Goal: Information Seeking & Learning: Learn about a topic

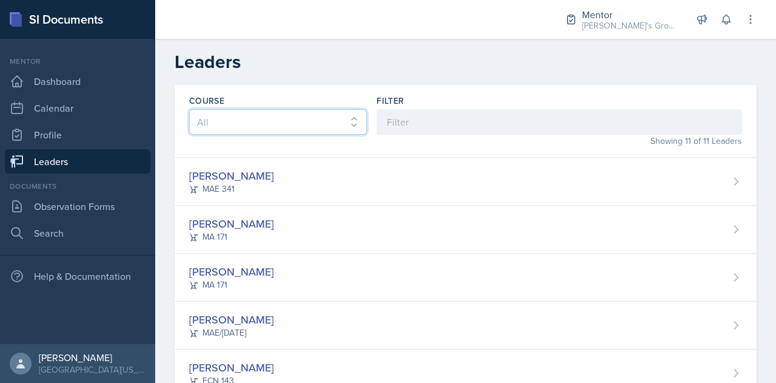
click at [256, 119] on select "All ACC 211 ACC 212 ACC 307 BYS 119 BYS 215 BYS 300 CH 101 CH 121 CH 331 CPE 21…" at bounding box center [278, 121] width 178 height 25
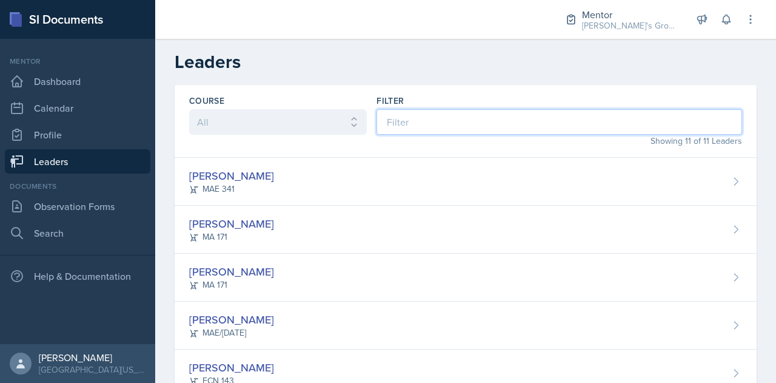
click at [430, 114] on input at bounding box center [560, 121] width 366 height 25
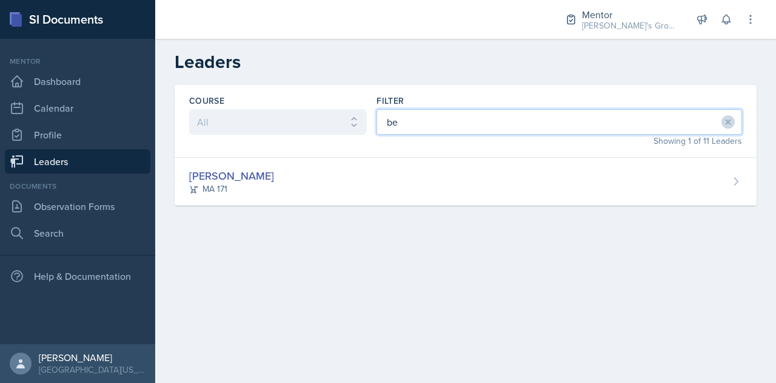
type input "b"
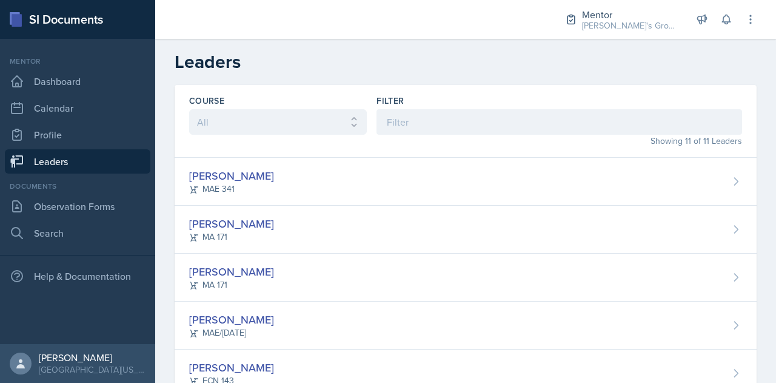
click at [298, 78] on header "Leaders" at bounding box center [465, 62] width 621 height 46
click at [96, 237] on link "Search" at bounding box center [78, 233] width 146 height 24
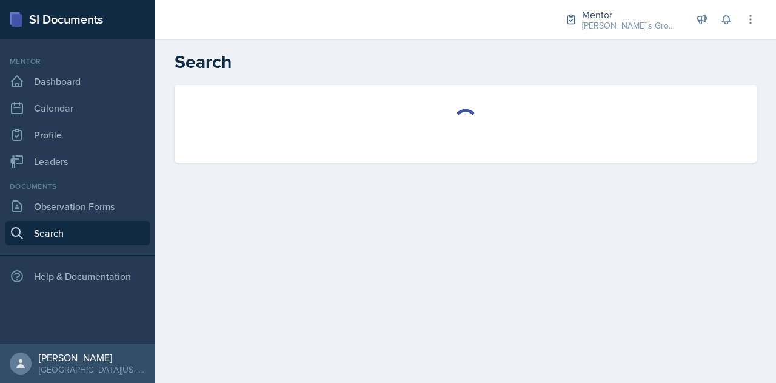
select select "all"
select select "1"
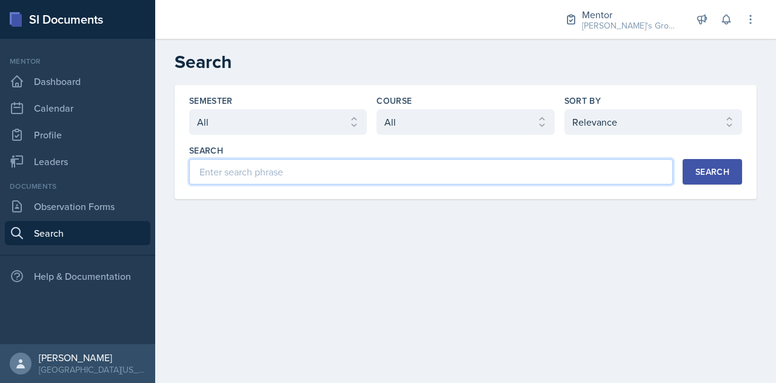
click at [314, 168] on input at bounding box center [431, 171] width 484 height 25
type input "bella"
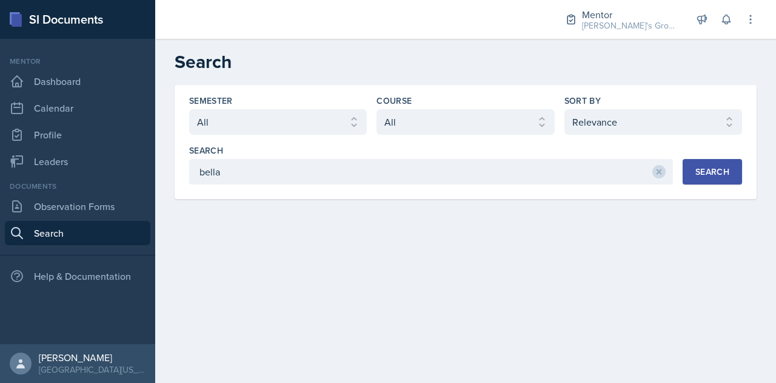
click at [722, 167] on div "Search" at bounding box center [713, 172] width 34 height 10
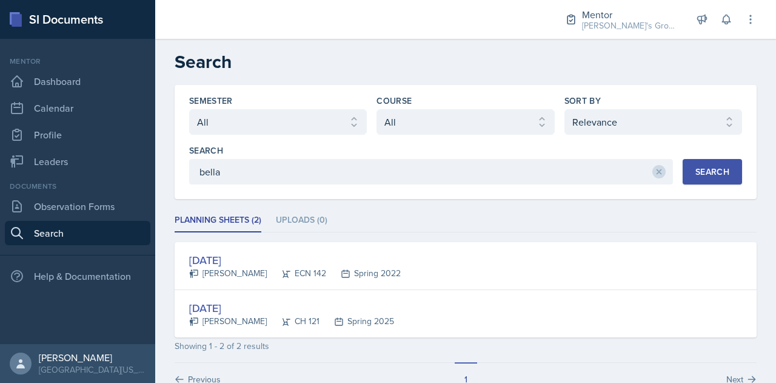
scroll to position [30, 0]
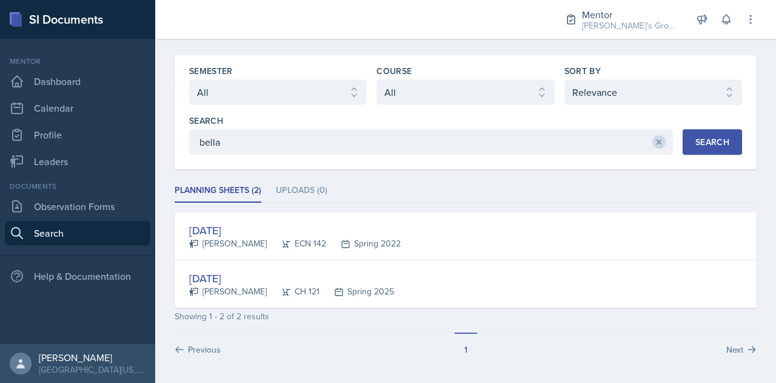
click at [655, 143] on icon at bounding box center [659, 142] width 8 height 8
click at [696, 143] on div "Search" at bounding box center [713, 142] width 34 height 10
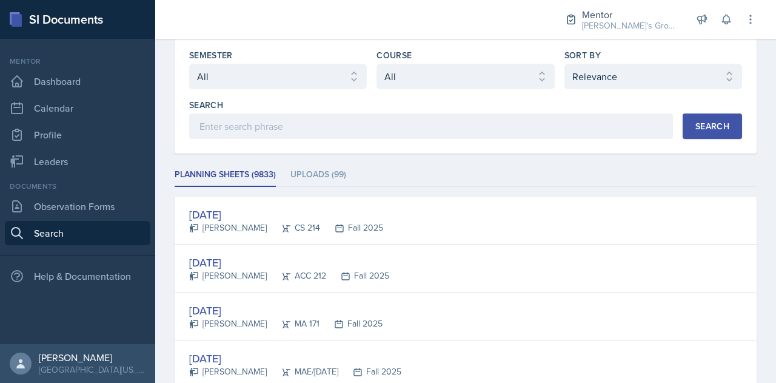
scroll to position [46, 0]
click at [359, 68] on select "Select semester All Fall 2025 Spring 2025 Fall 2024 Spring 2024 Fall 2023 Sprin…" at bounding box center [278, 75] width 178 height 25
select select "19fb88f7-c89b-4031-b5a0-458fd49807a1"
click at [189, 63] on select "Select semester All Fall 2025 Spring 2025 Fall 2024 Spring 2024 Fall 2023 Sprin…" at bounding box center [278, 75] width 178 height 25
click at [449, 71] on select "Select course All ACC 211 ACC 212 ACC 307 BYS 119 BYS 215 BYS 300 CH 101 CH 121…" at bounding box center [466, 75] width 178 height 25
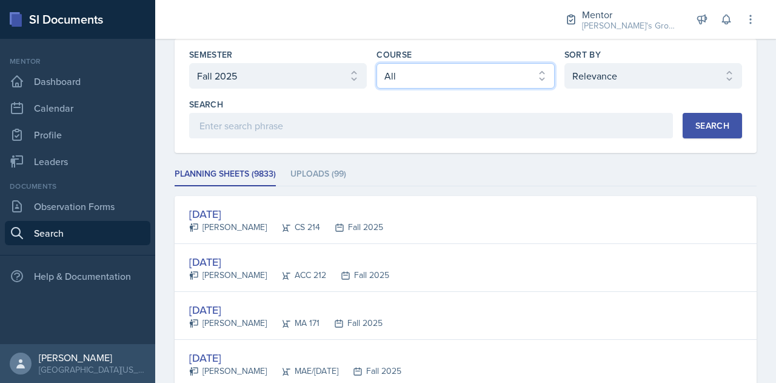
click at [449, 71] on select "Select course All ACC 211 ACC 212 ACC 307 BYS 119 BYS 215 BYS 300 CH 101 CH 121…" at bounding box center [466, 75] width 178 height 25
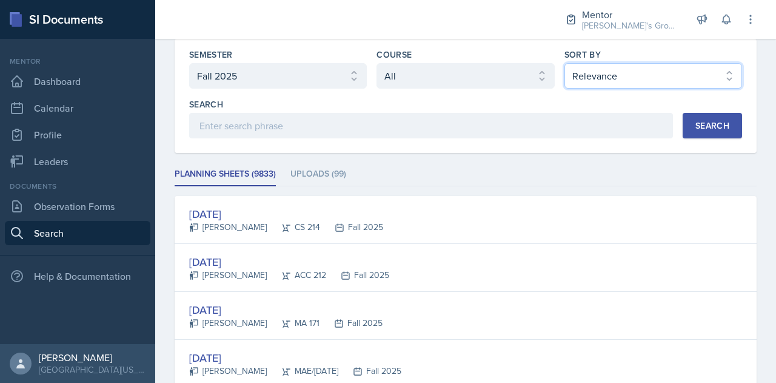
click at [625, 78] on select "Select sort by Relevance Document Date (Asc) Document Date (Desc)" at bounding box center [654, 75] width 178 height 25
click at [723, 128] on button "Search" at bounding box center [712, 125] width 59 height 25
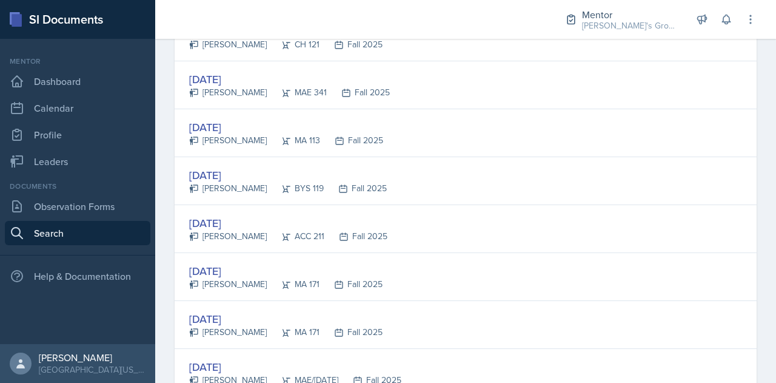
scroll to position [872, 0]
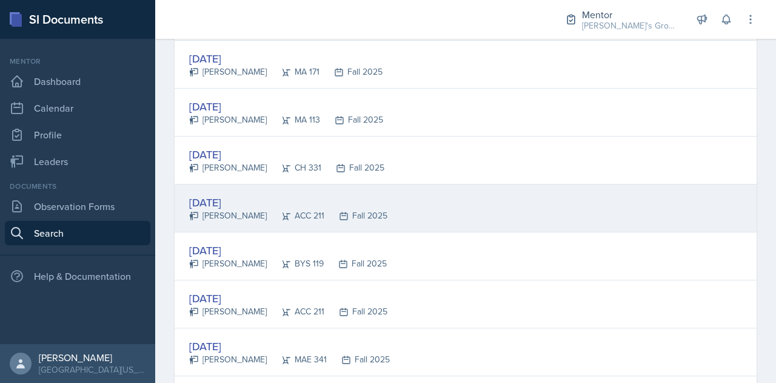
click at [250, 199] on div "[DATE]" at bounding box center [288, 202] width 198 height 16
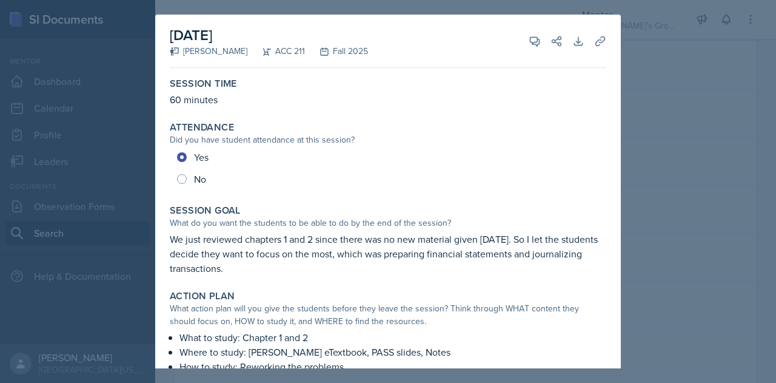
click at [694, 122] on div at bounding box center [388, 191] width 776 height 383
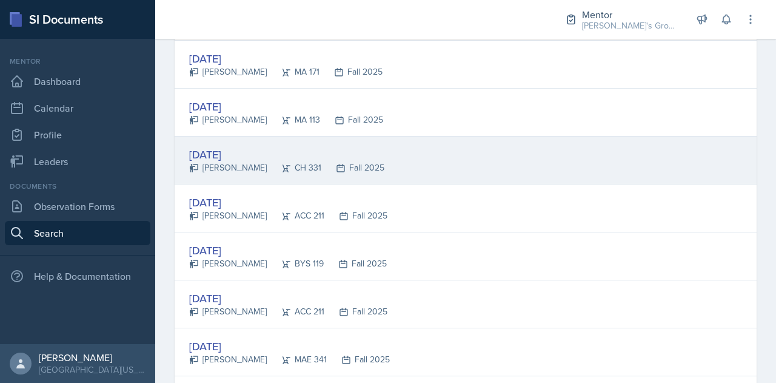
scroll to position [0, 0]
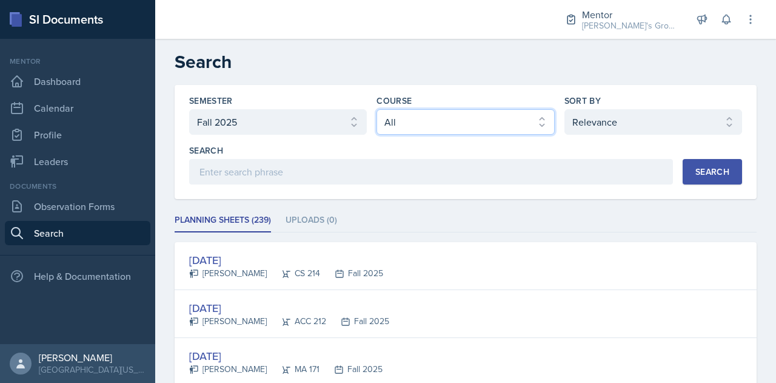
click at [446, 133] on select "Select course All ACC 211 ACC 212 ACC 307 BYS 119 BYS 215 BYS 300 CH 101 CH 121…" at bounding box center [466, 121] width 178 height 25
select select "12ad2d3d-375c-4b8f-a696-cb32628eab13"
click at [377, 109] on select "Select course All ACC 211 ACC 212 ACC 307 BYS 119 BYS 215 BYS 300 CH 101 CH 121…" at bounding box center [466, 121] width 178 height 25
click at [683, 166] on button "Search" at bounding box center [712, 171] width 59 height 25
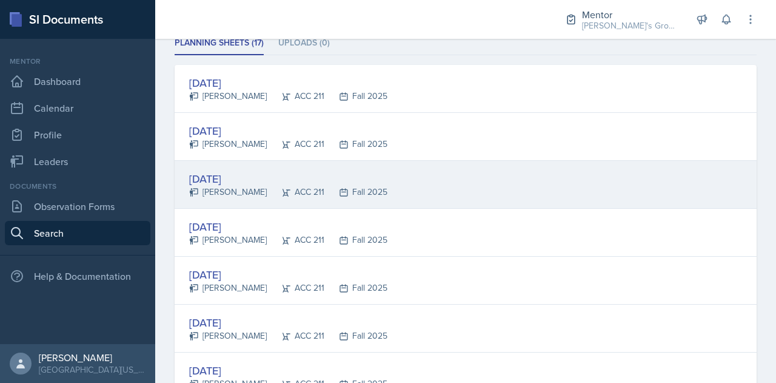
scroll to position [186, 0]
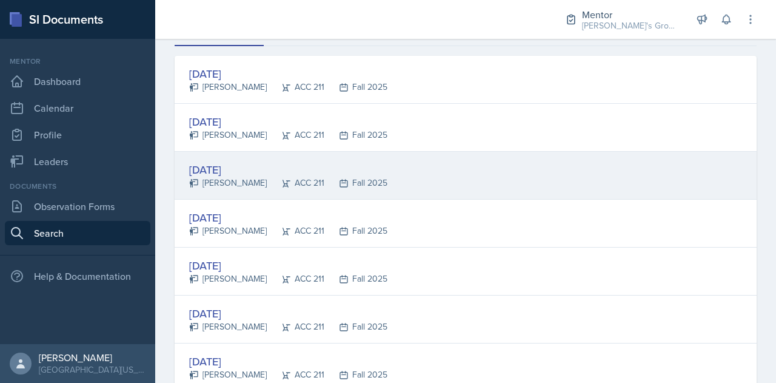
click at [329, 173] on div "[DATE]" at bounding box center [288, 169] width 198 height 16
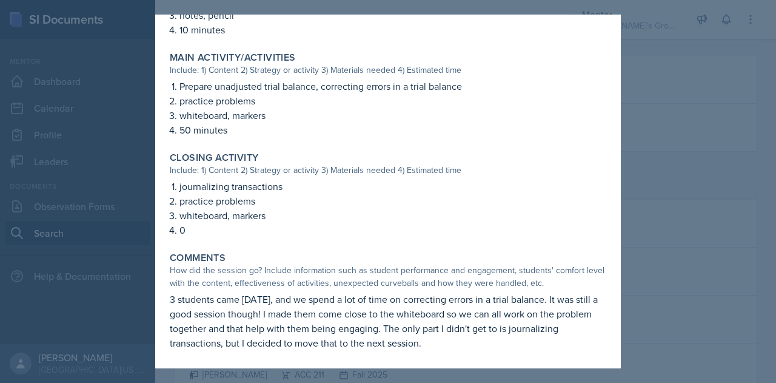
scroll to position [437, 0]
click at [644, 178] on div at bounding box center [388, 191] width 776 height 383
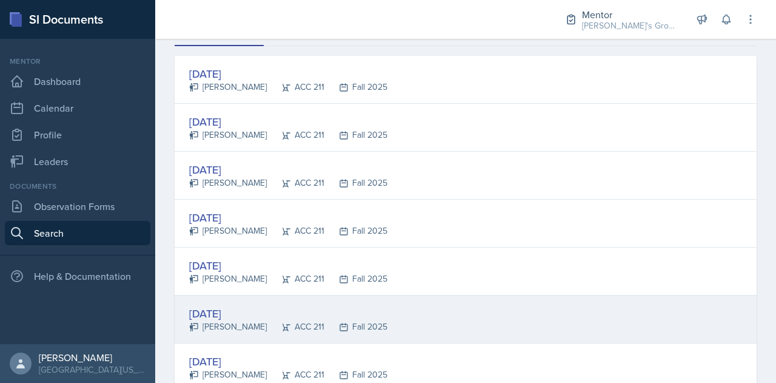
click at [393, 298] on div "[DATE] [PERSON_NAME] ACC 211 Fall 2025" at bounding box center [466, 319] width 582 height 48
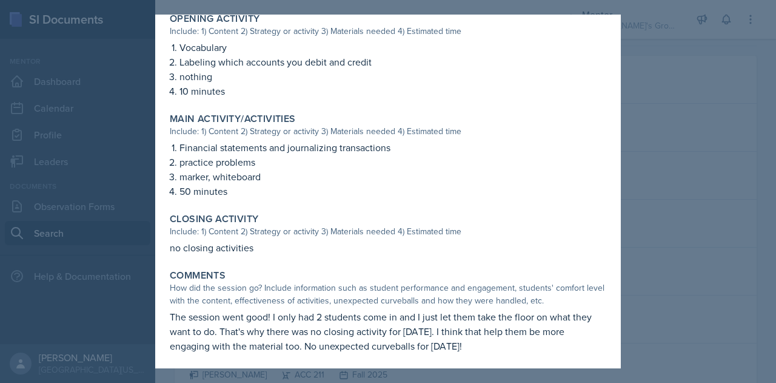
scroll to position [379, 0]
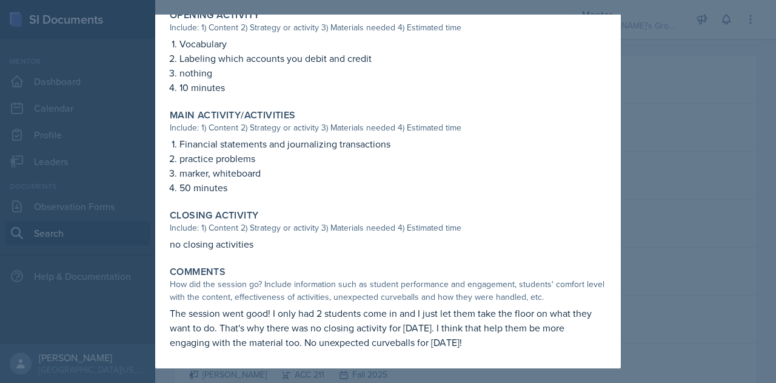
drag, startPoint x: 575, startPoint y: 137, endPoint x: 684, endPoint y: 45, distance: 142.1
click at [684, 45] on div at bounding box center [388, 191] width 776 height 383
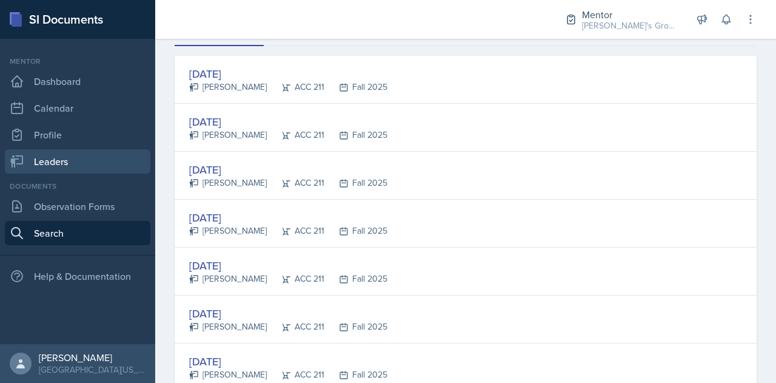
click at [92, 163] on link "Leaders" at bounding box center [78, 161] width 146 height 24
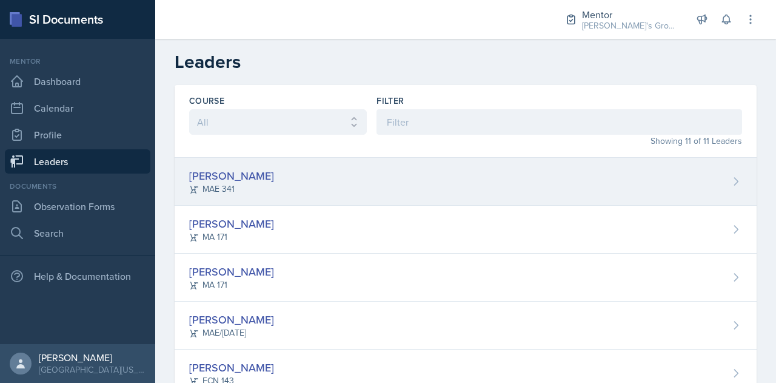
click at [308, 191] on div "Hayato [PERSON_NAME] 341" at bounding box center [466, 182] width 582 height 48
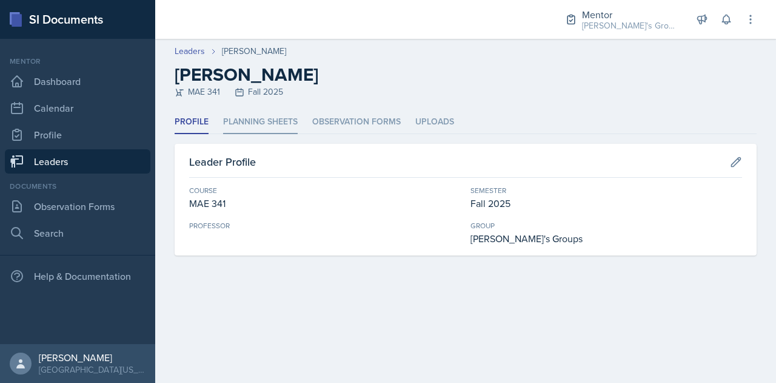
click at [275, 127] on li "Planning Sheets" at bounding box center [260, 122] width 75 height 24
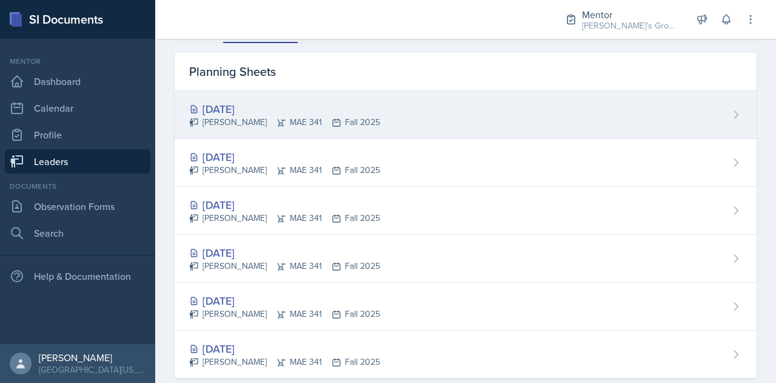
scroll to position [92, 0]
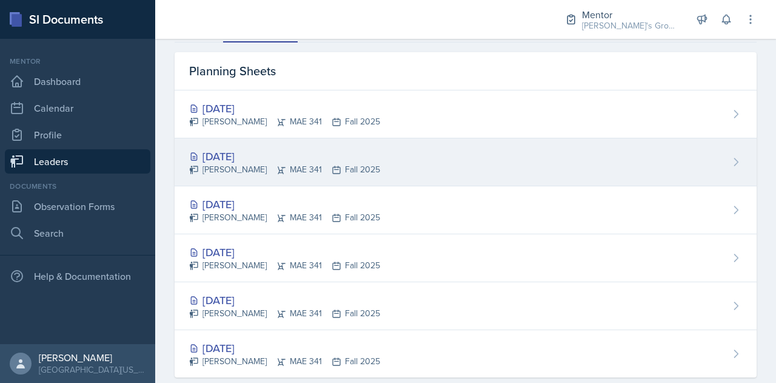
click at [436, 164] on div "[DATE] Hayato [PERSON_NAME] 341 Fall 2025" at bounding box center [466, 162] width 582 height 48
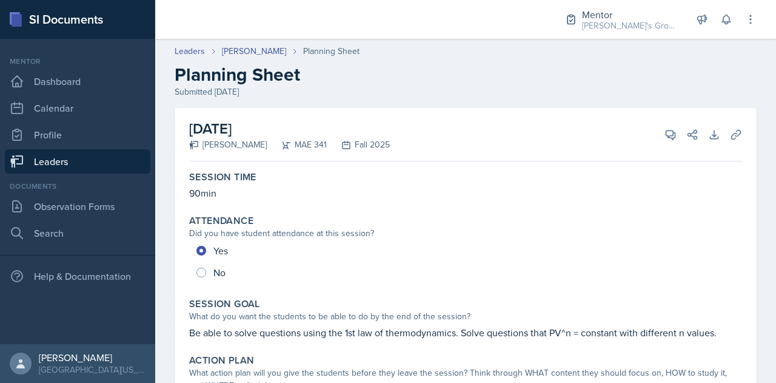
click at [108, 162] on link "Leaders" at bounding box center [78, 161] width 146 height 24
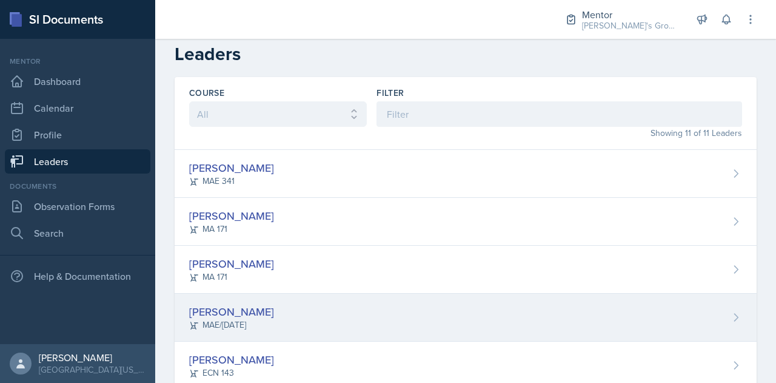
scroll to position [8, 0]
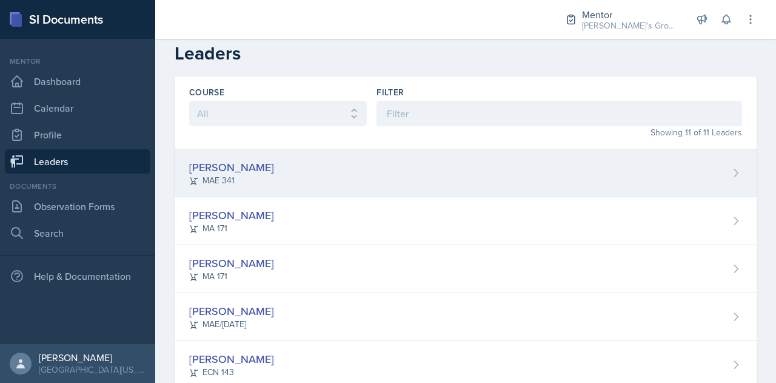
click at [364, 164] on div "Hayato [PERSON_NAME] 341" at bounding box center [466, 173] width 582 height 48
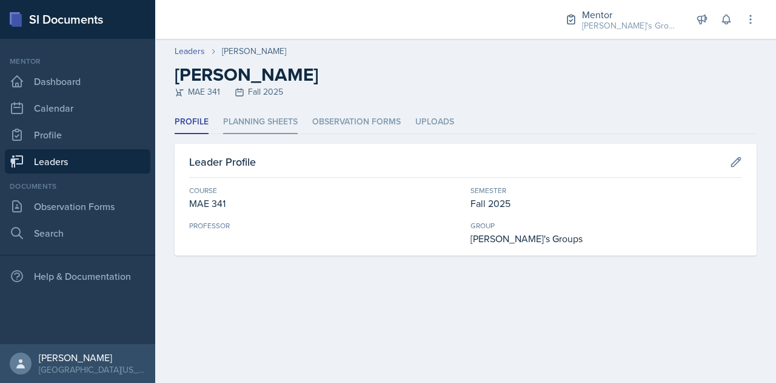
click at [256, 116] on li "Planning Sheets" at bounding box center [260, 122] width 75 height 24
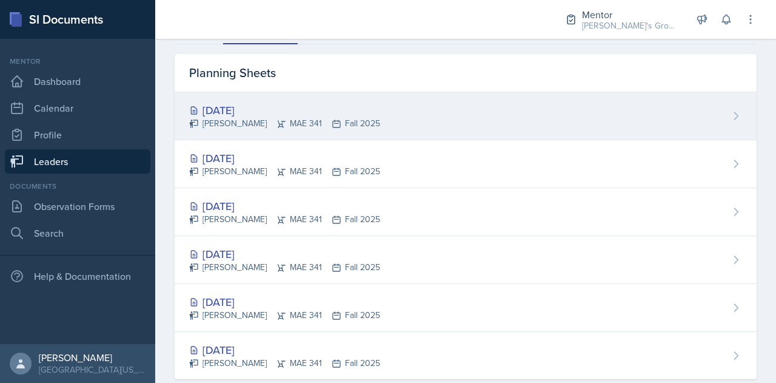
scroll to position [113, 0]
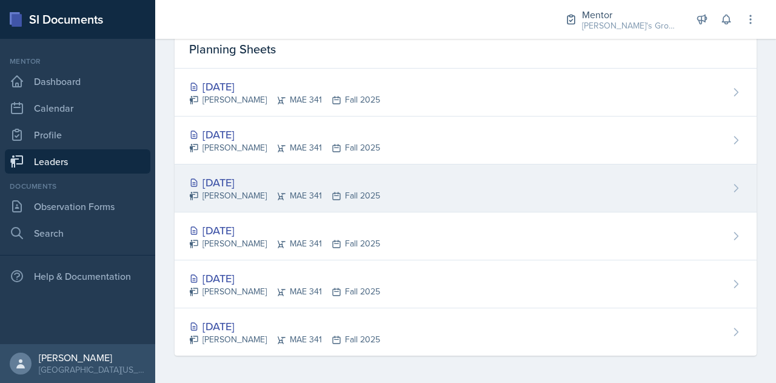
click at [328, 184] on div "[DATE]" at bounding box center [284, 182] width 191 height 16
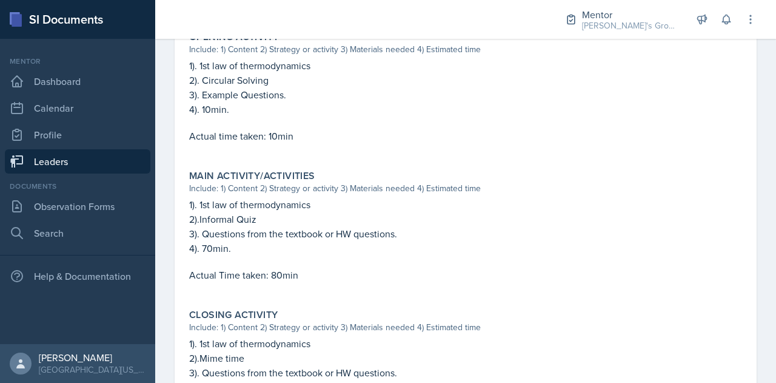
scroll to position [333, 0]
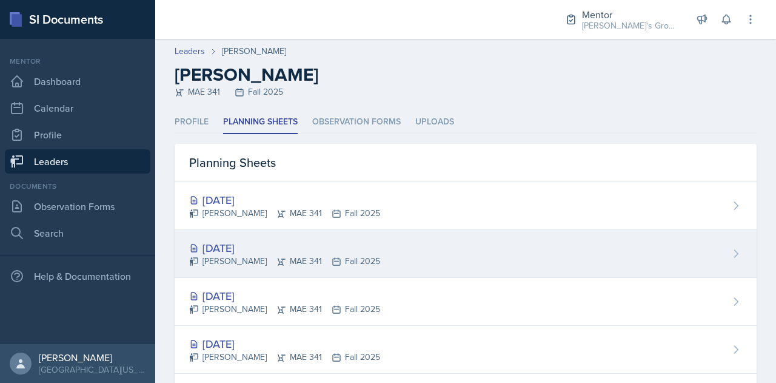
click at [295, 251] on div "[DATE]" at bounding box center [284, 248] width 191 height 16
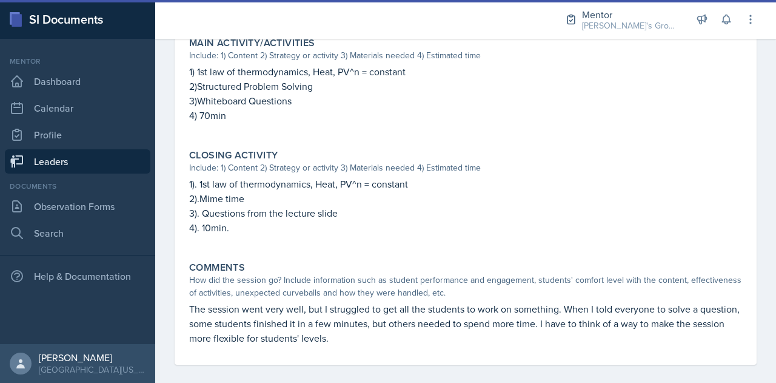
scroll to position [523, 0]
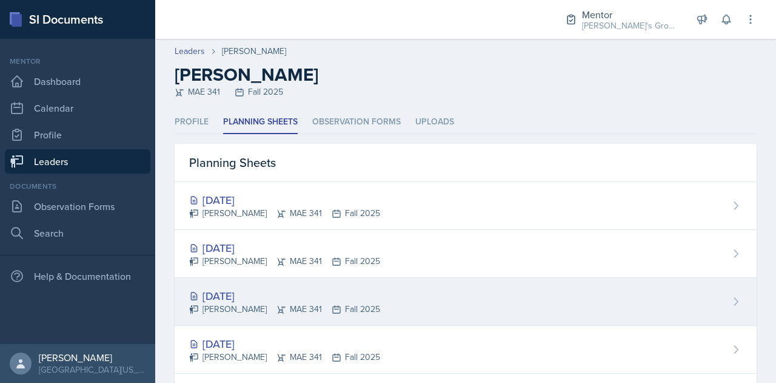
click at [322, 300] on div "[DATE]" at bounding box center [284, 296] width 191 height 16
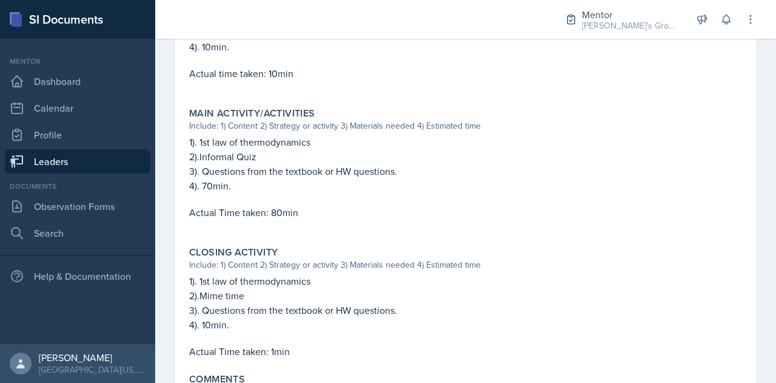
scroll to position [453, 0]
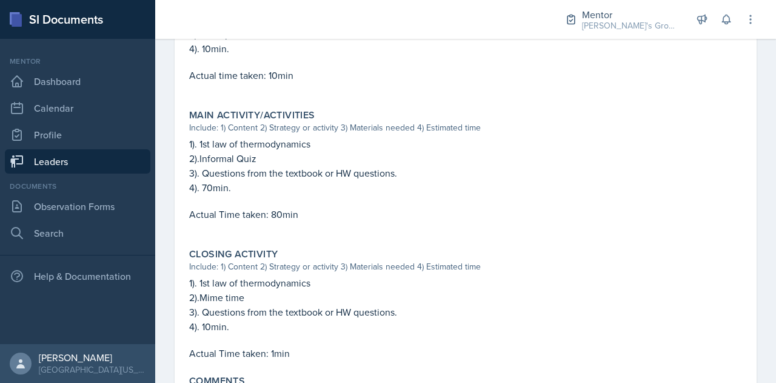
click at [115, 167] on link "Leaders" at bounding box center [78, 161] width 146 height 24
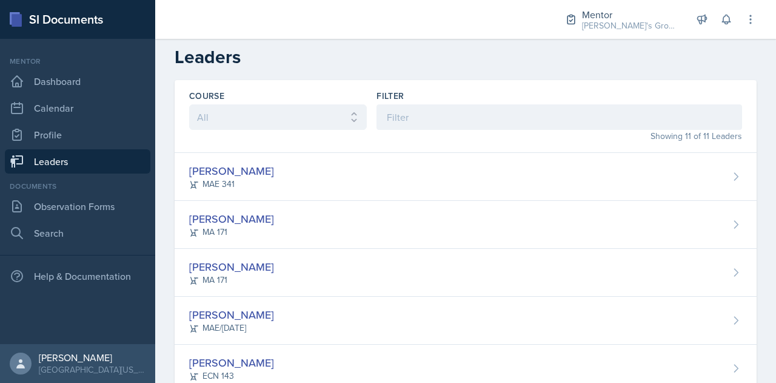
scroll to position [97, 0]
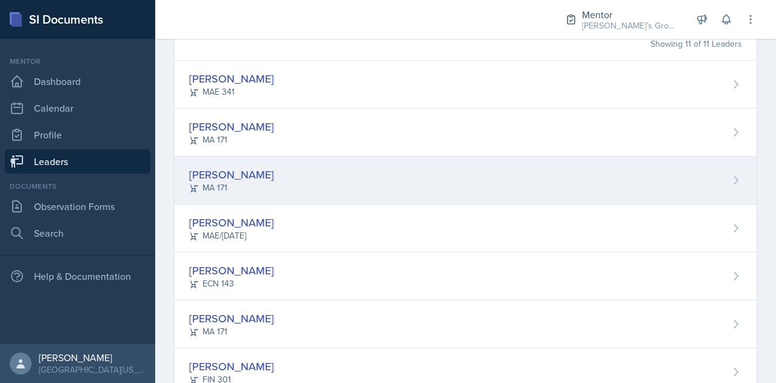
click at [284, 178] on div "[PERSON_NAME][GEOGRAPHIC_DATA] MA 171" at bounding box center [466, 180] width 582 height 48
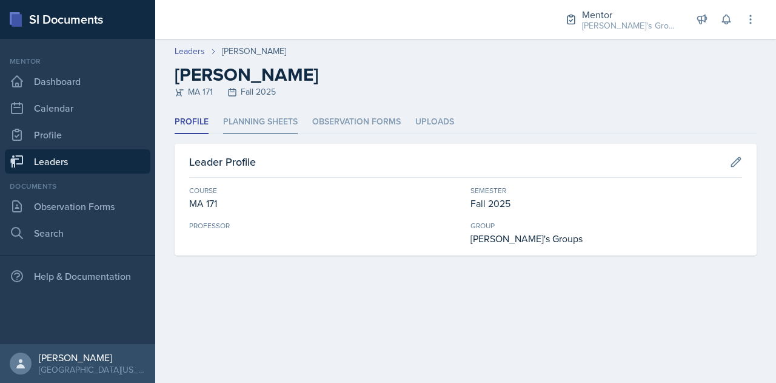
click at [261, 121] on li "Planning Sheets" at bounding box center [260, 122] width 75 height 24
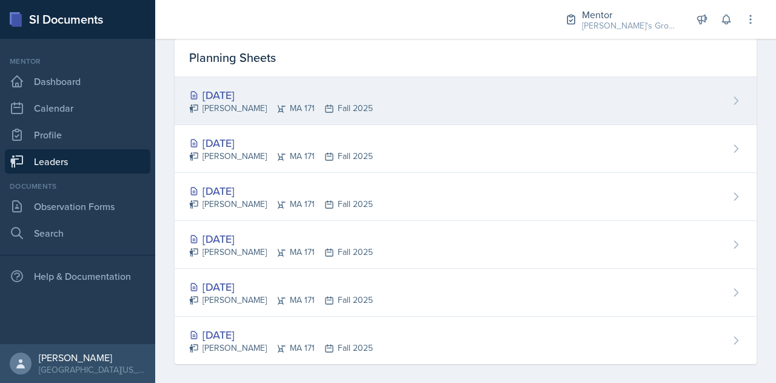
scroll to position [106, 0]
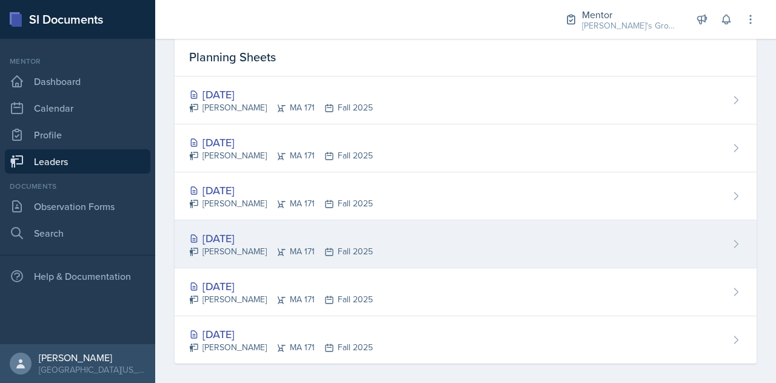
click at [391, 242] on div "[DATE] [PERSON_NAME][GEOGRAPHIC_DATA] MA 171 Fall 2025" at bounding box center [466, 244] width 582 height 48
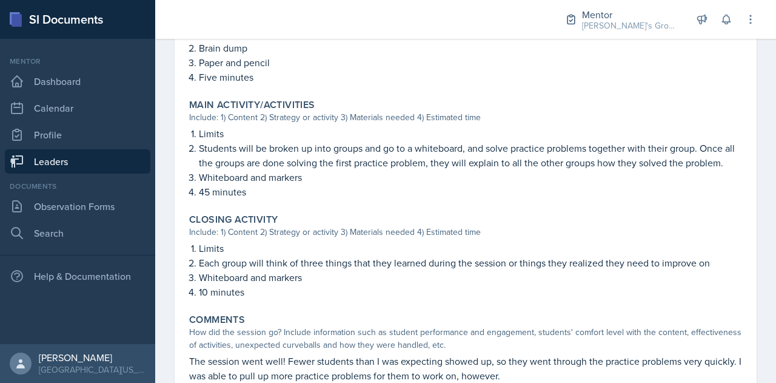
scroll to position [487, 0]
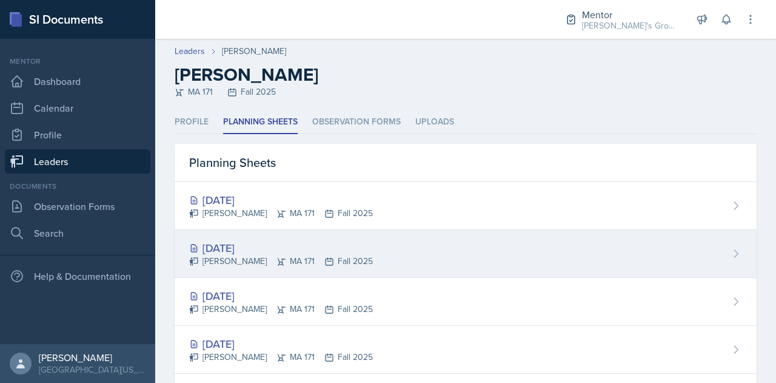
click at [316, 261] on div "[PERSON_NAME] MA 171 Fall 2025" at bounding box center [281, 261] width 184 height 13
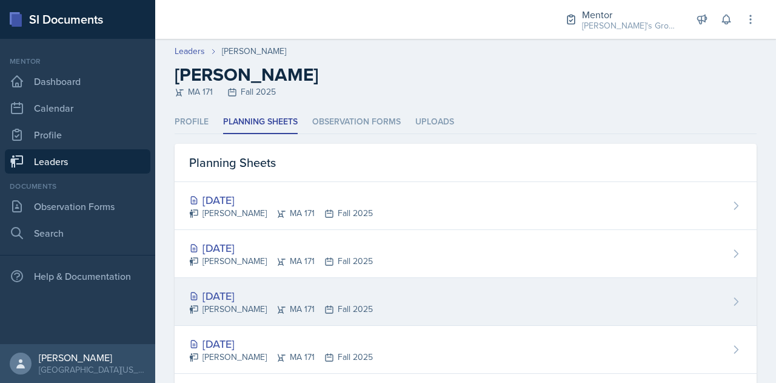
click at [243, 283] on div "[DATE] [PERSON_NAME][GEOGRAPHIC_DATA] MA 171 Fall 2025" at bounding box center [466, 302] width 582 height 48
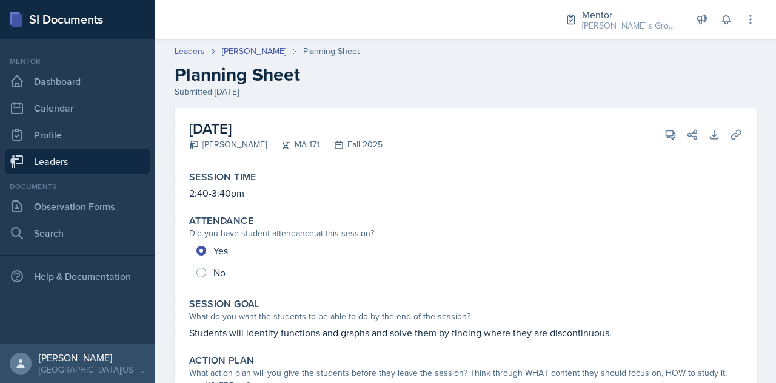
click at [113, 157] on link "Leaders" at bounding box center [78, 161] width 146 height 24
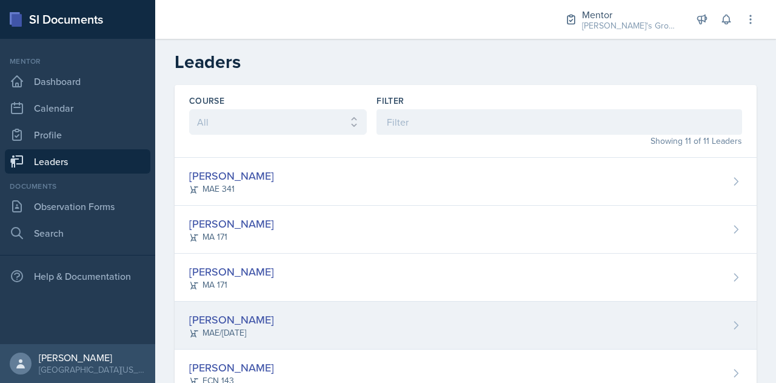
click at [268, 323] on div "[PERSON_NAME] MAE/[DATE]" at bounding box center [466, 325] width 582 height 48
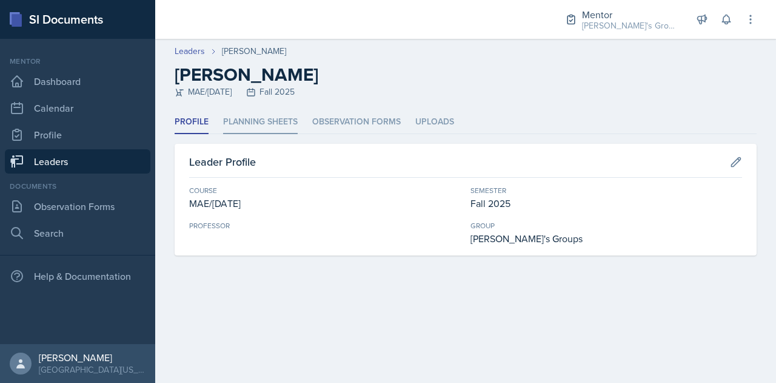
click at [271, 111] on li "Planning Sheets" at bounding box center [260, 122] width 75 height 24
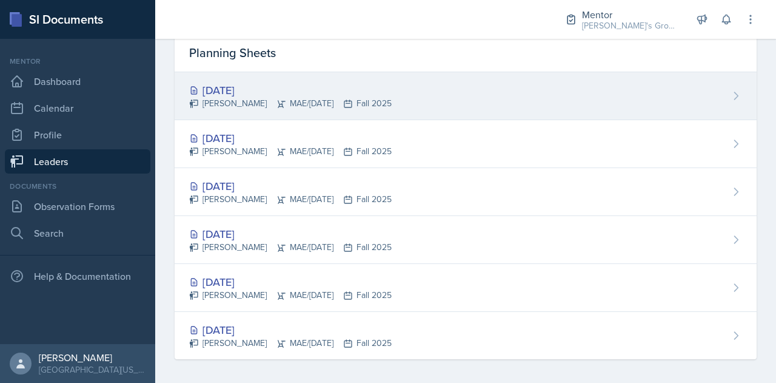
scroll to position [113, 0]
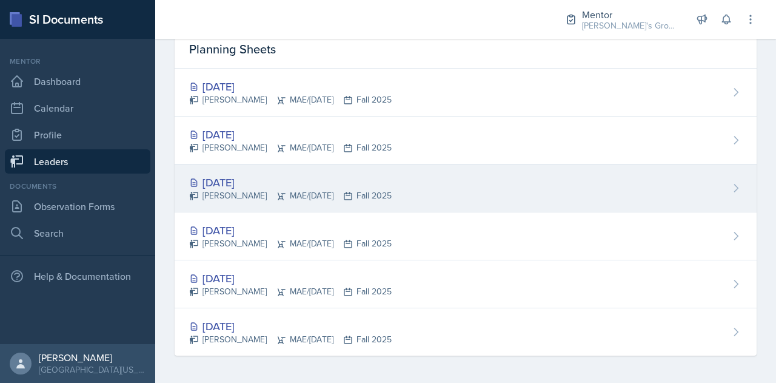
click at [349, 178] on div "[DATE]" at bounding box center [290, 182] width 203 height 16
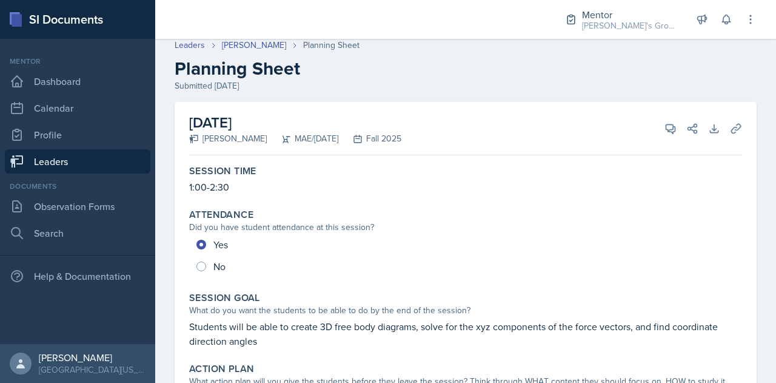
scroll to position [5, 0]
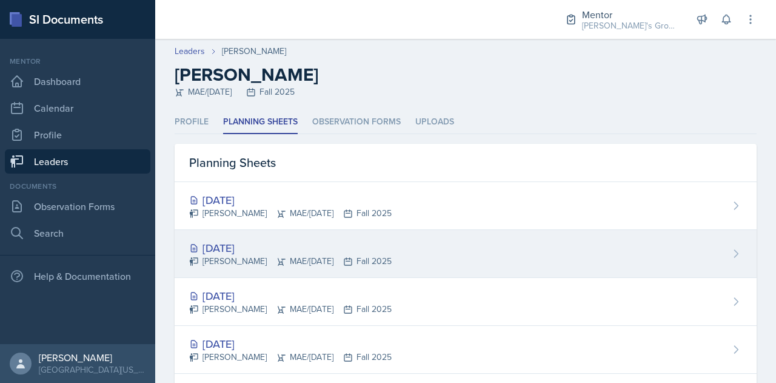
click at [319, 260] on div "[PERSON_NAME] MAE/[DATE] Fall 2025" at bounding box center [290, 261] width 203 height 13
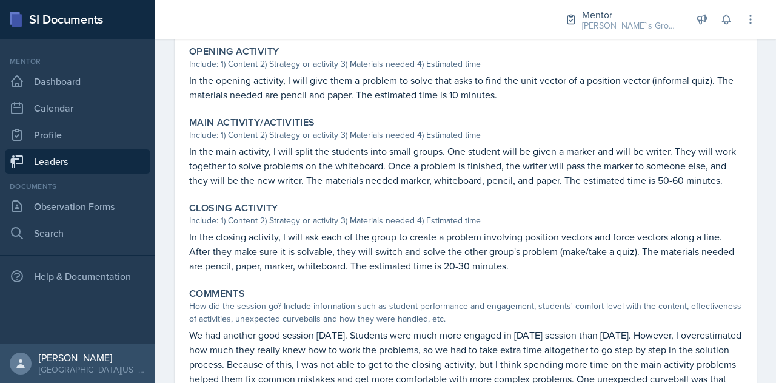
scroll to position [485, 0]
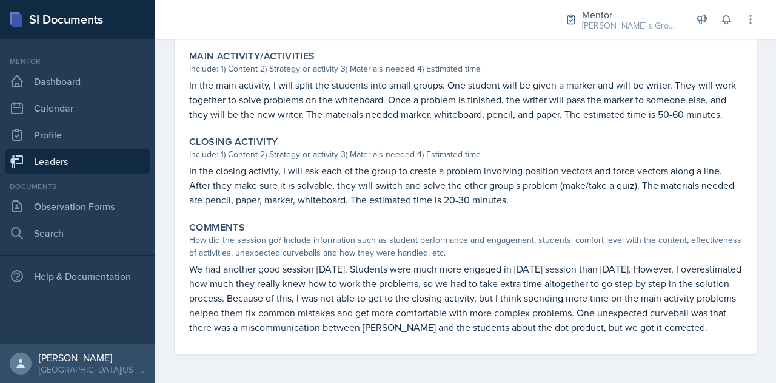
click at [99, 161] on link "Leaders" at bounding box center [78, 161] width 146 height 24
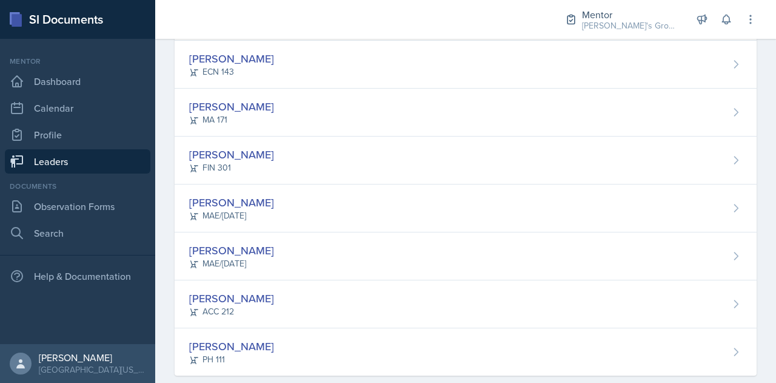
scroll to position [309, 0]
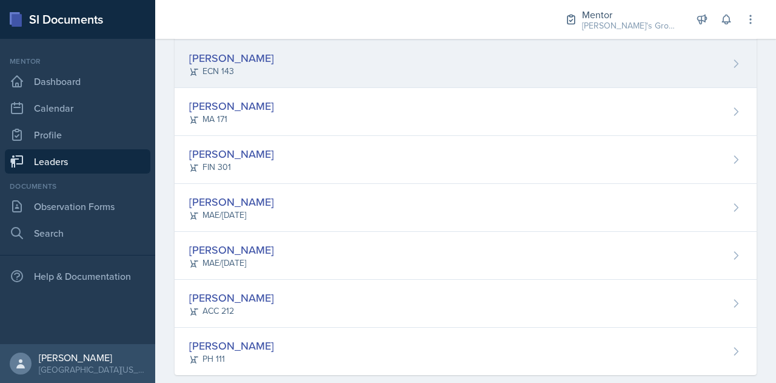
click at [283, 63] on div "[PERSON_NAME] ECN 143" at bounding box center [466, 64] width 582 height 48
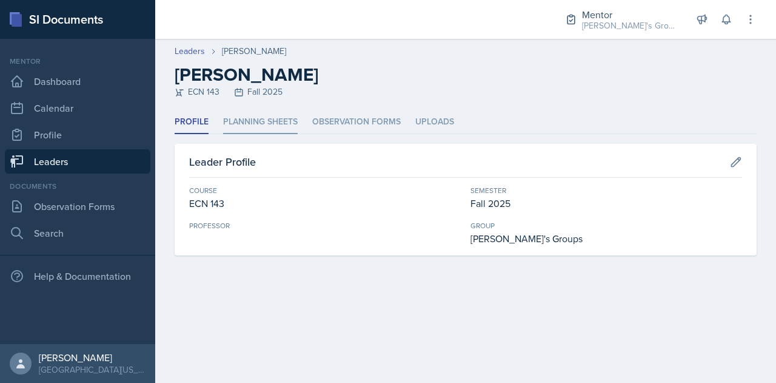
click at [262, 127] on li "Planning Sheets" at bounding box center [260, 122] width 75 height 24
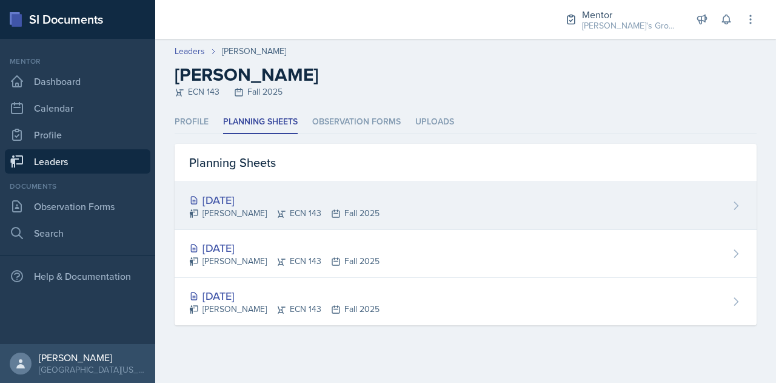
click at [280, 194] on div "[DATE]" at bounding box center [284, 200] width 190 height 16
click at [264, 207] on div "[DATE]" at bounding box center [284, 200] width 190 height 16
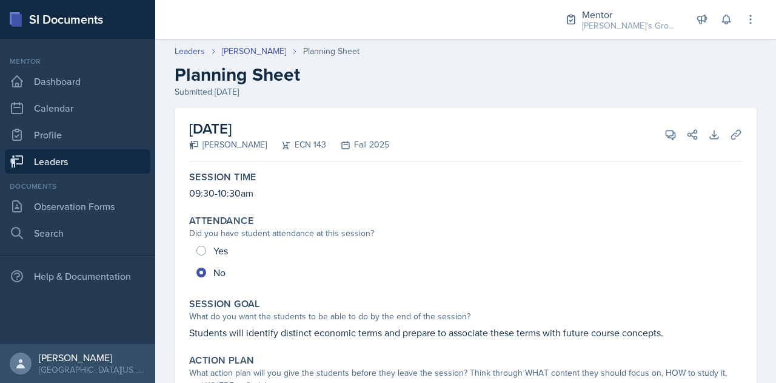
click at [458, 99] on header "Leaders [PERSON_NAME] Planning Sheet Planning Sheet Submitted [DATE]" at bounding box center [465, 72] width 621 height 78
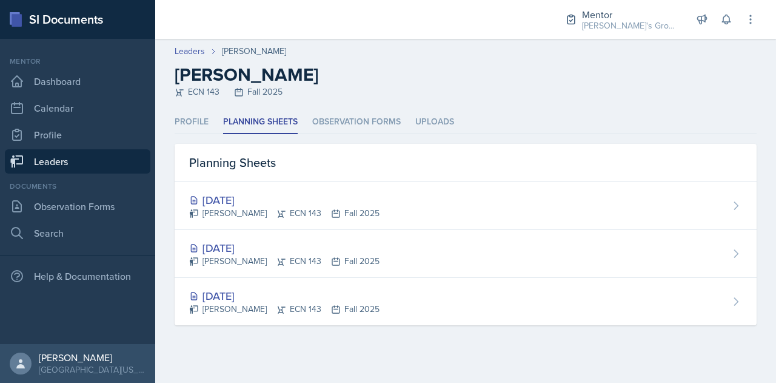
click at [104, 165] on link "Leaders" at bounding box center [78, 161] width 146 height 24
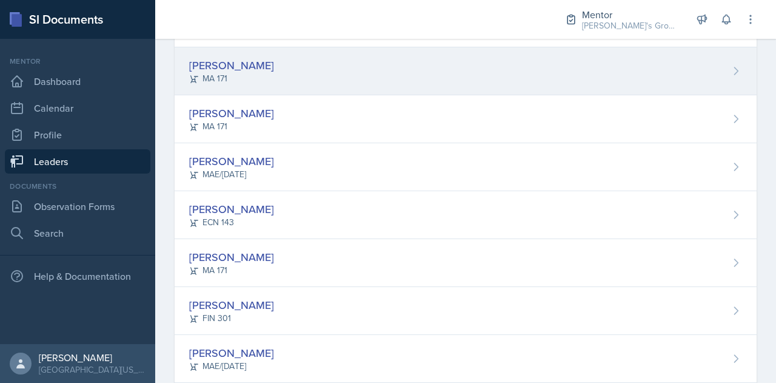
scroll to position [159, 0]
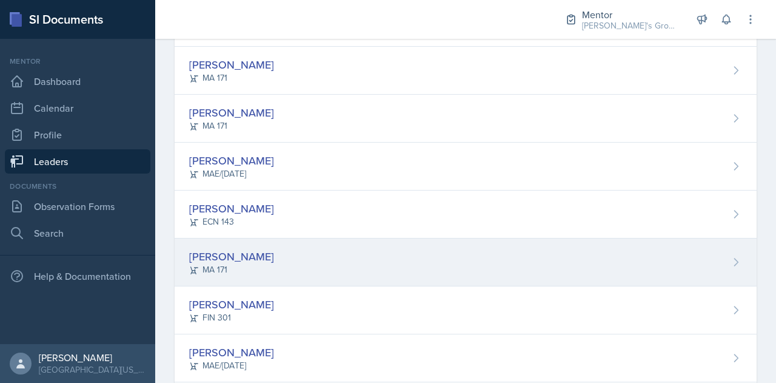
click at [313, 249] on div "[PERSON_NAME] MA 171" at bounding box center [466, 262] width 582 height 48
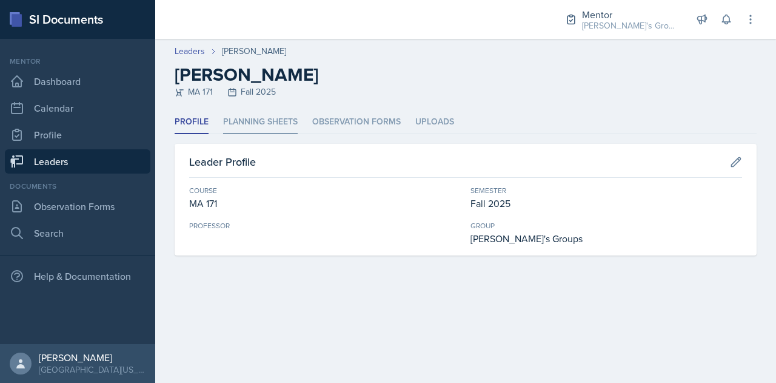
click at [262, 121] on li "Planning Sheets" at bounding box center [260, 122] width 75 height 24
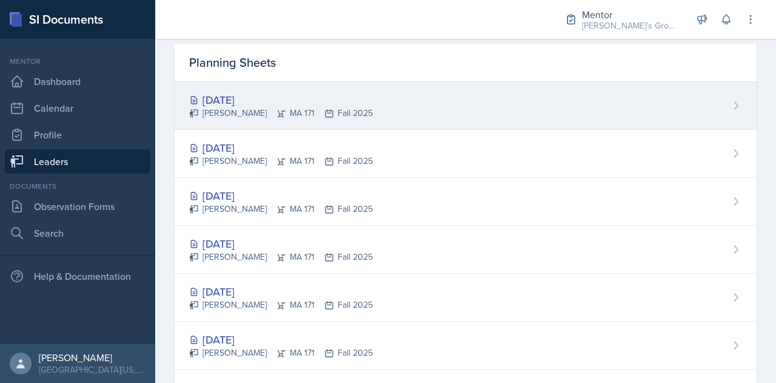
scroll to position [103, 0]
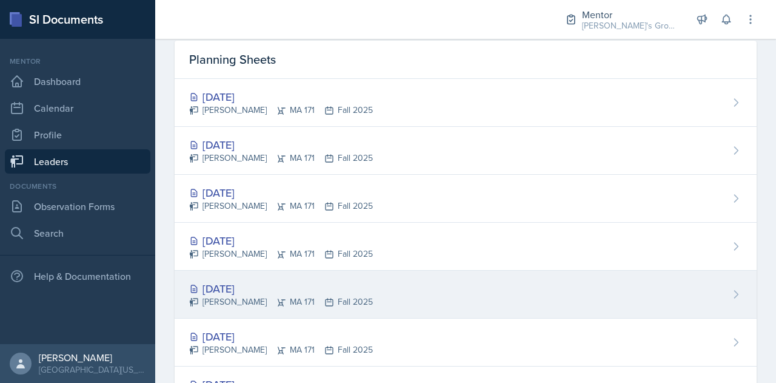
click at [412, 292] on div "[DATE] [PERSON_NAME] MA 171 Fall 2025" at bounding box center [466, 295] width 582 height 48
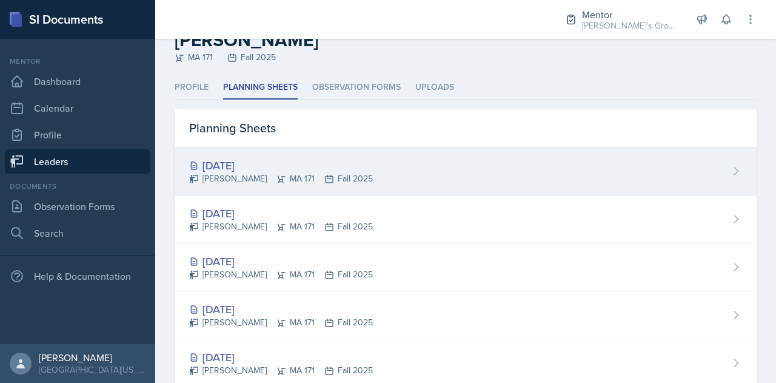
scroll to position [39, 0]
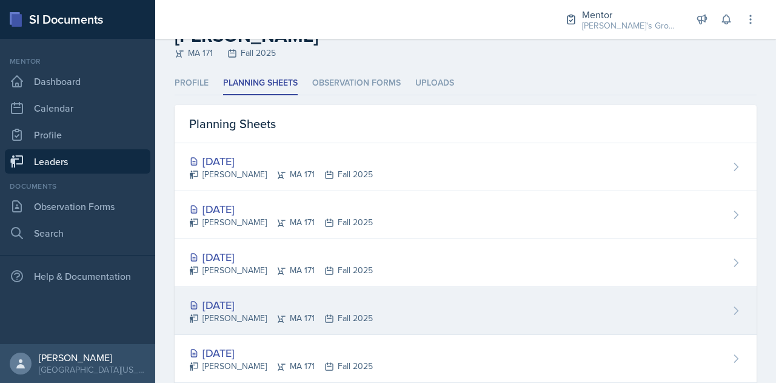
click at [321, 326] on div "[DATE] [PERSON_NAME] MA 171 Fall 2025" at bounding box center [466, 311] width 582 height 48
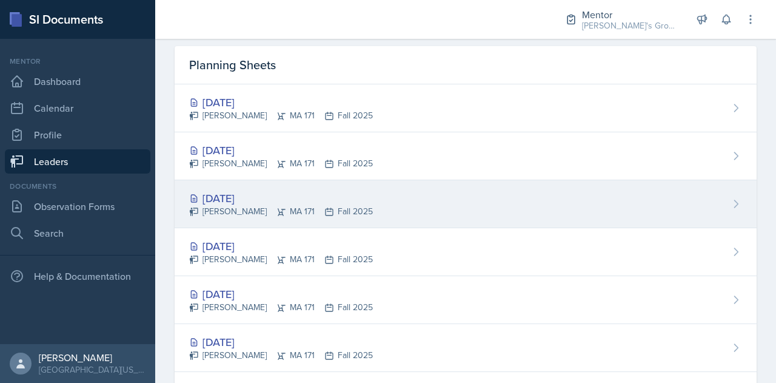
scroll to position [98, 0]
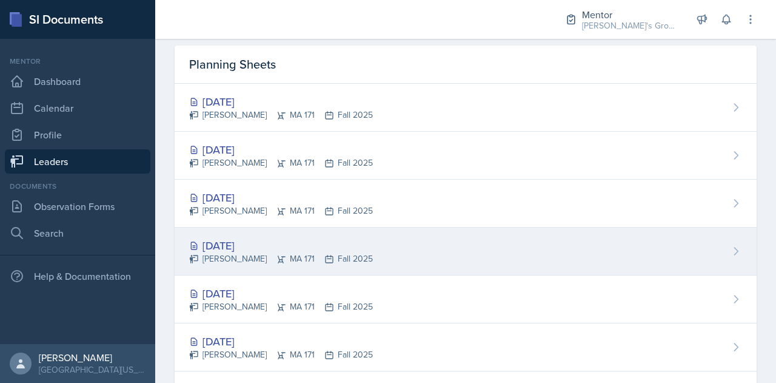
click at [324, 252] on div "[PERSON_NAME] MA 171 Fall 2025" at bounding box center [281, 258] width 184 height 13
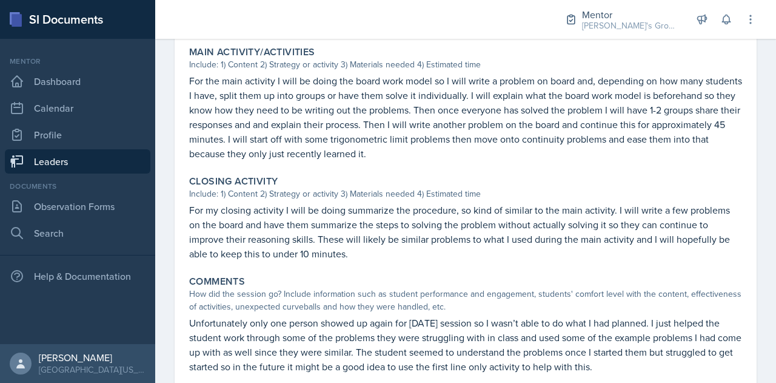
scroll to position [543, 0]
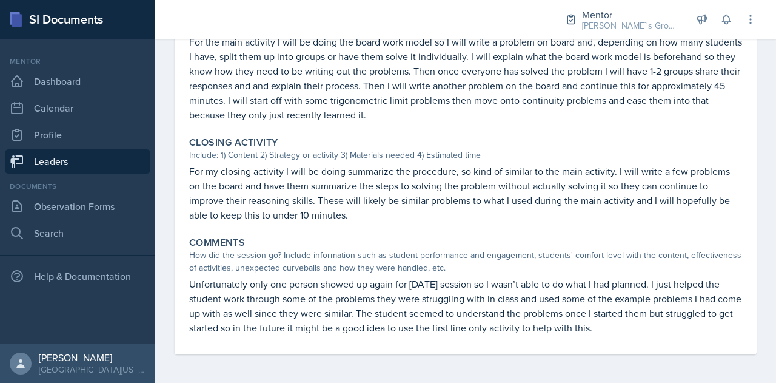
click at [113, 154] on link "Leaders" at bounding box center [78, 161] width 146 height 24
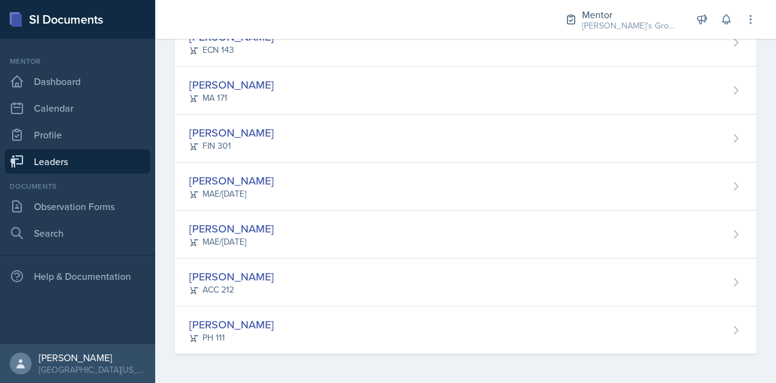
scroll to position [328, 0]
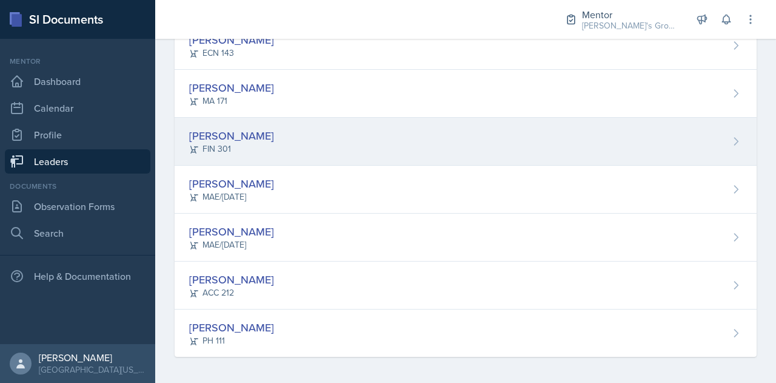
click at [244, 147] on div "[PERSON_NAME] FIN 301" at bounding box center [466, 142] width 582 height 48
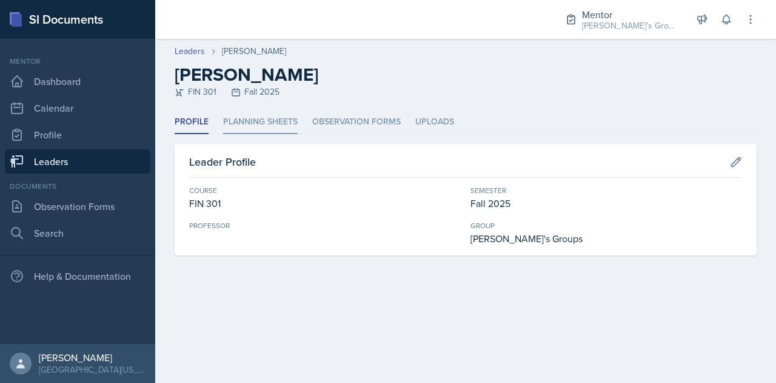
click at [258, 127] on li "Planning Sheets" at bounding box center [260, 122] width 75 height 24
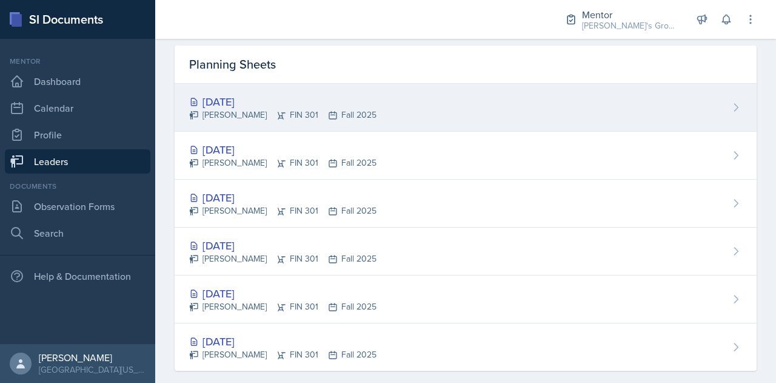
scroll to position [113, 0]
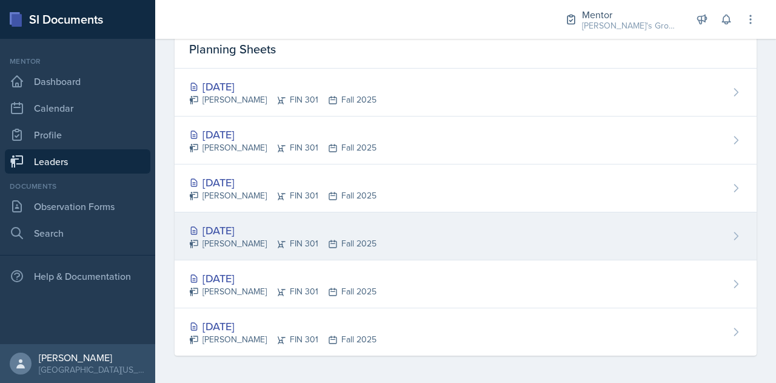
click at [318, 227] on div "[DATE]" at bounding box center [282, 230] width 187 height 16
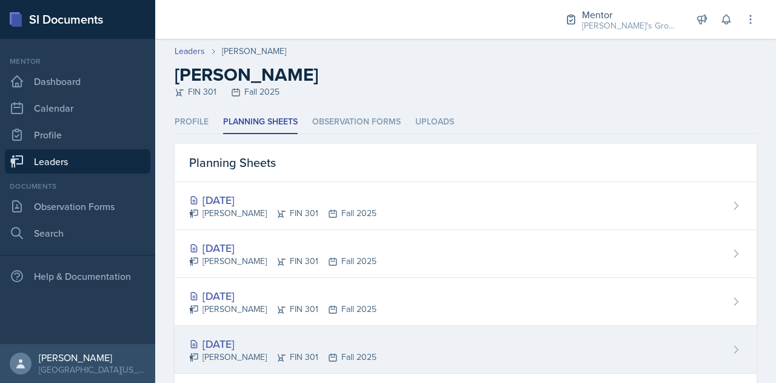
scroll to position [113, 0]
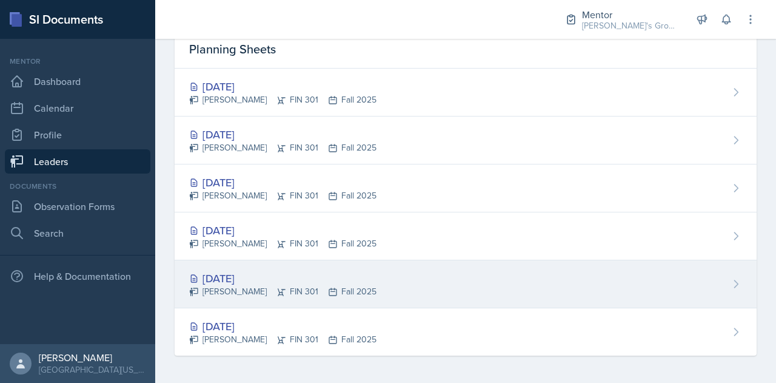
click at [312, 281] on div "[DATE]" at bounding box center [282, 278] width 187 height 16
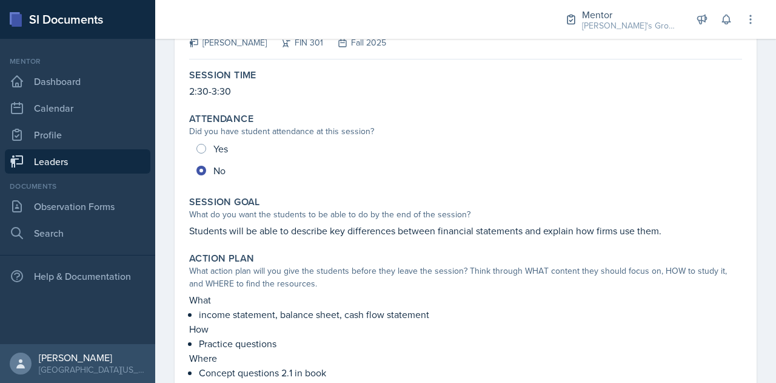
scroll to position [101, 0]
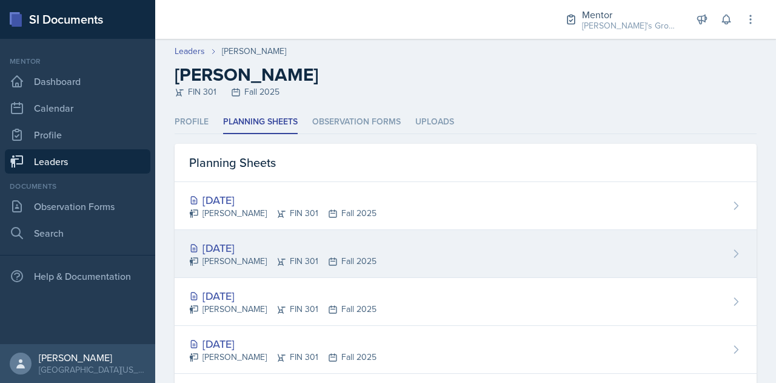
scroll to position [113, 0]
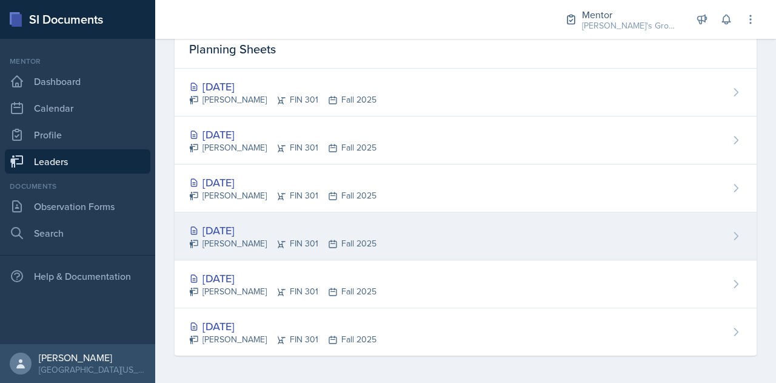
click at [315, 237] on div "[PERSON_NAME] FIN 301 Fall 2025" at bounding box center [282, 243] width 187 height 13
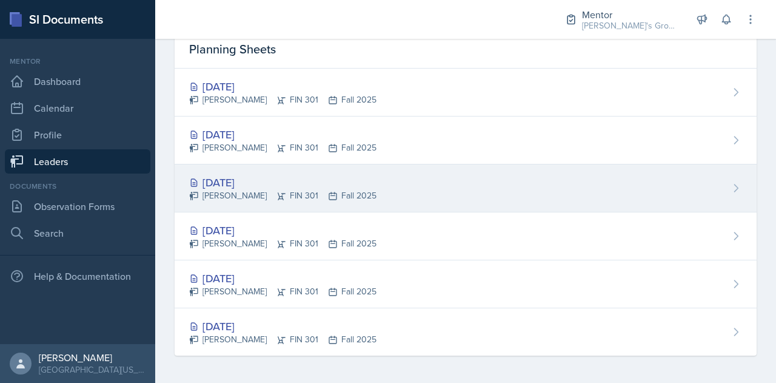
scroll to position [113, 0]
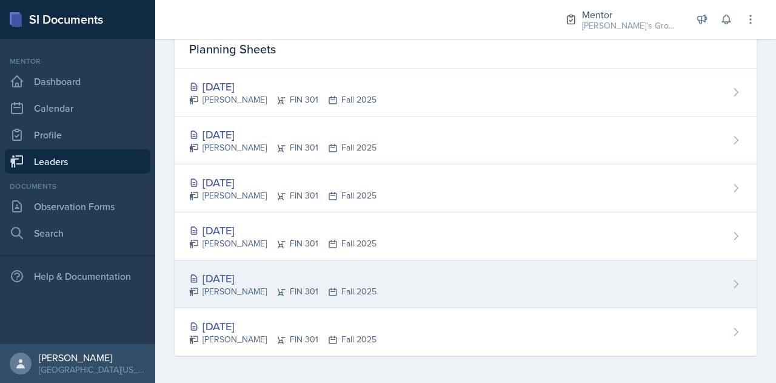
click at [288, 280] on div "[DATE]" at bounding box center [282, 278] width 187 height 16
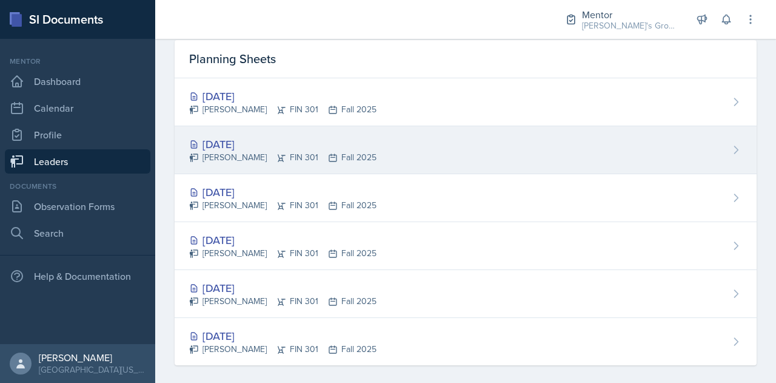
scroll to position [113, 0]
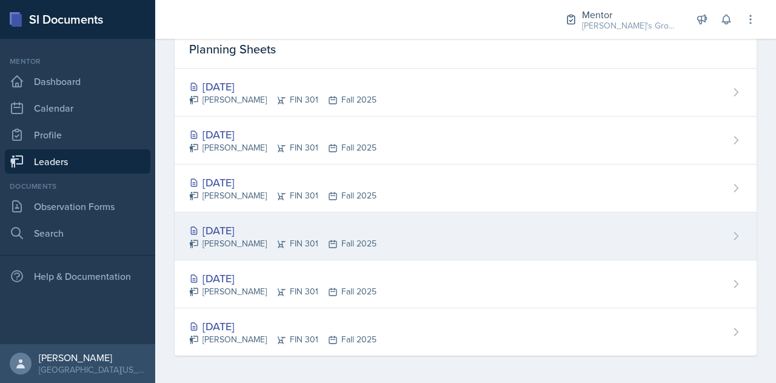
click at [309, 251] on div "[DATE] [PERSON_NAME] FIN 301 Fall 2025" at bounding box center [466, 236] width 582 height 48
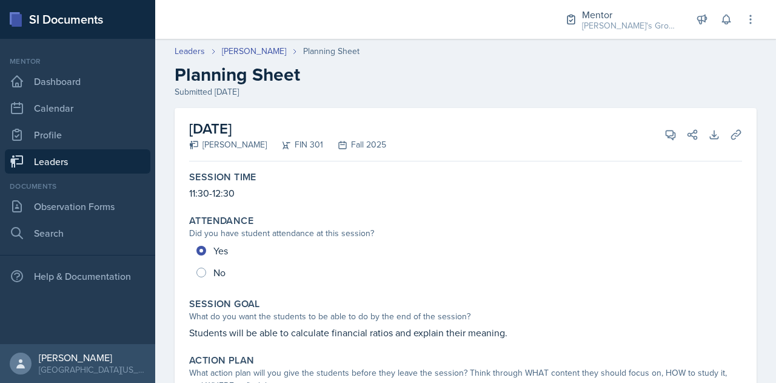
click at [113, 155] on link "Leaders" at bounding box center [78, 161] width 146 height 24
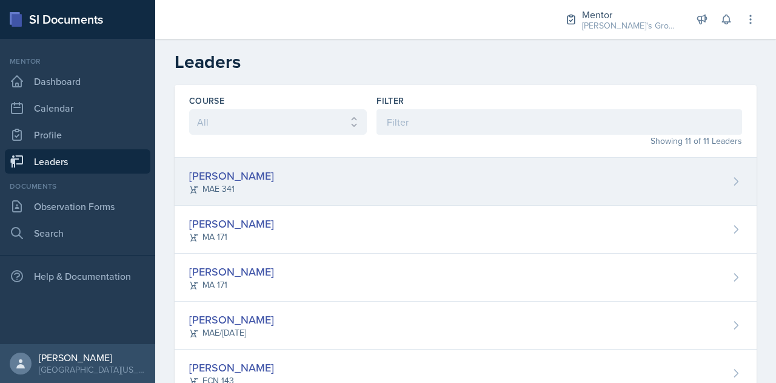
scroll to position [328, 0]
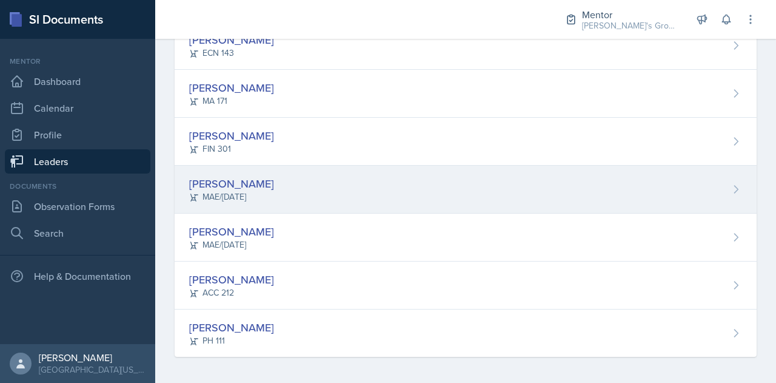
click at [318, 178] on div "[PERSON_NAME] MAE/[DATE]" at bounding box center [466, 190] width 582 height 48
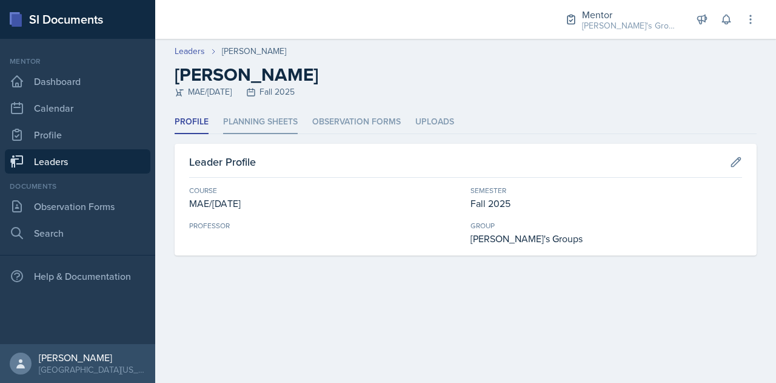
click at [266, 127] on li "Planning Sheets" at bounding box center [260, 122] width 75 height 24
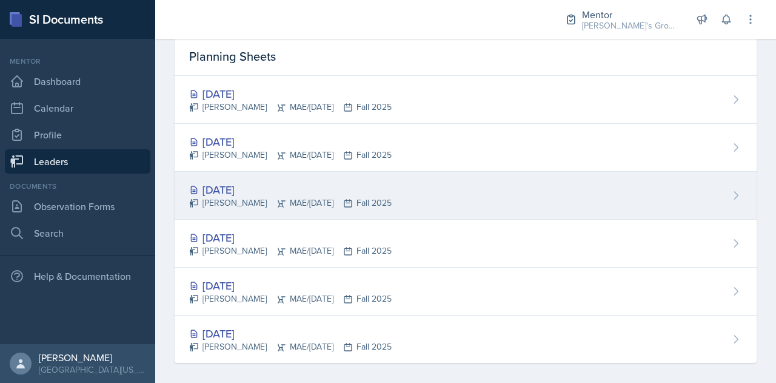
scroll to position [113, 0]
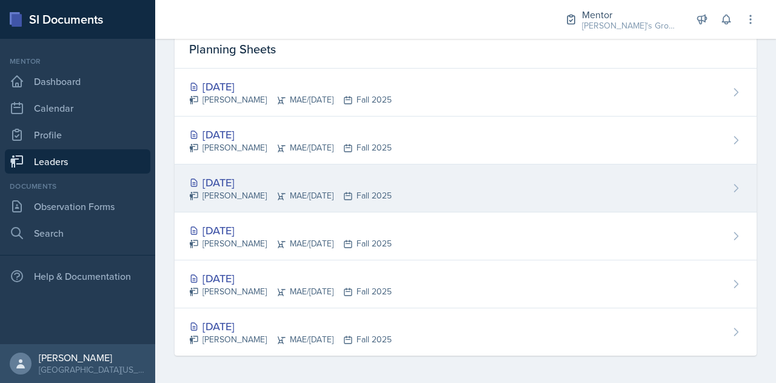
click at [436, 191] on div "[DATE] [PERSON_NAME] MAE/[DATE] Fall 2025" at bounding box center [466, 188] width 582 height 48
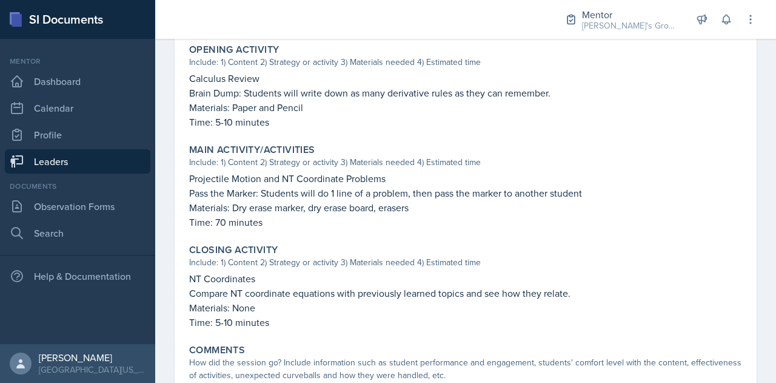
scroll to position [388, 0]
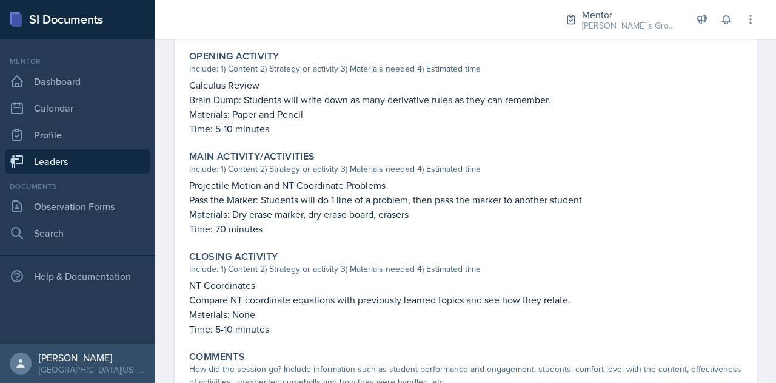
click at [103, 166] on link "Leaders" at bounding box center [78, 161] width 146 height 24
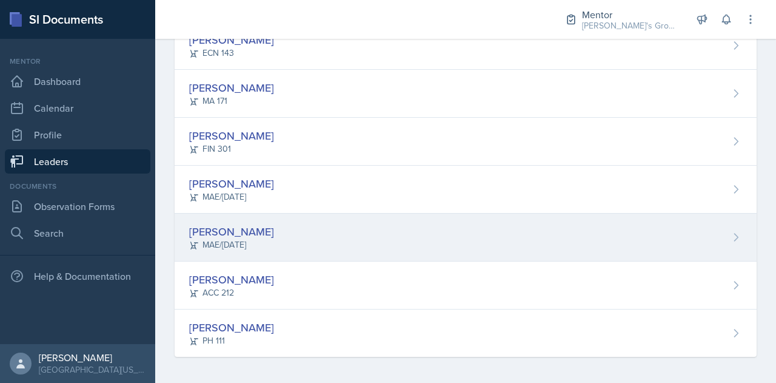
click at [291, 233] on div "[PERSON_NAME] MAE/[DATE]" at bounding box center [466, 238] width 582 height 48
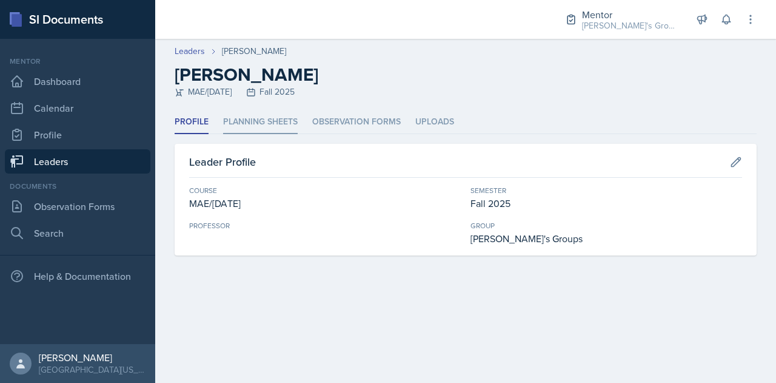
click at [247, 127] on li "Planning Sheets" at bounding box center [260, 122] width 75 height 24
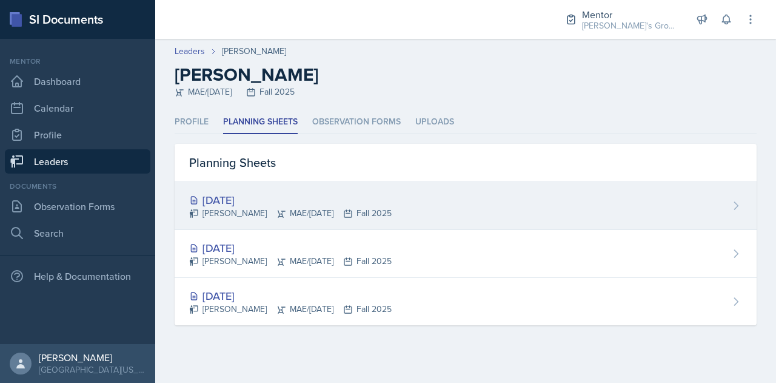
click at [400, 213] on div "[DATE] [PERSON_NAME] MAE/[DATE] Fall 2025" at bounding box center [466, 206] width 582 height 48
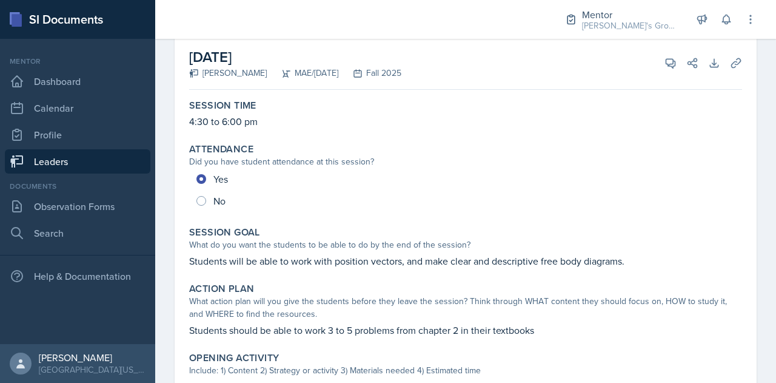
scroll to position [73, 0]
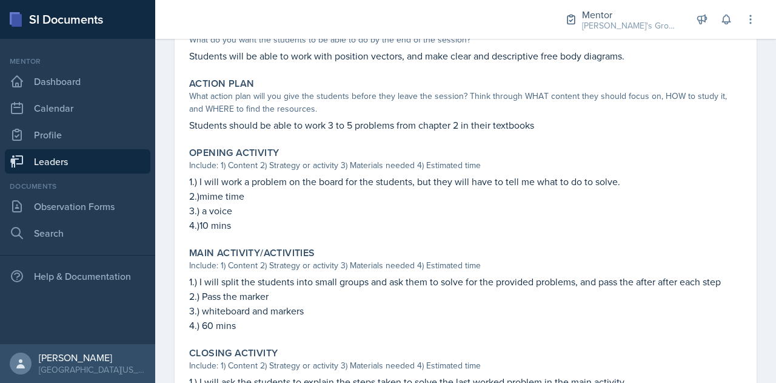
scroll to position [281, 0]
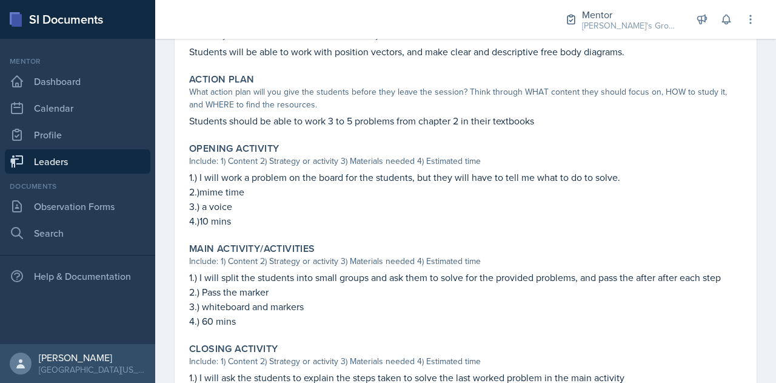
click at [119, 161] on link "Leaders" at bounding box center [78, 161] width 146 height 24
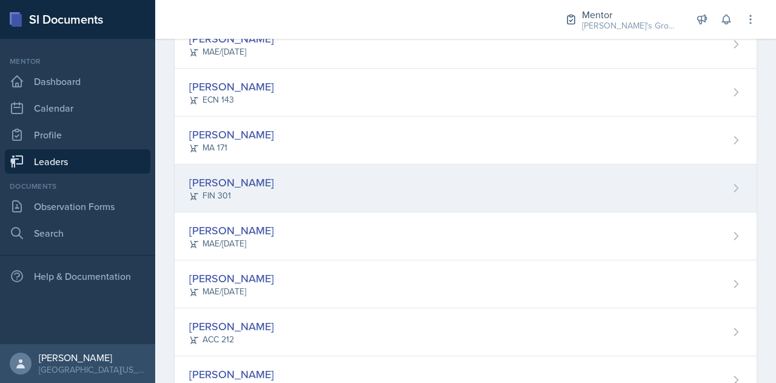
scroll to position [328, 0]
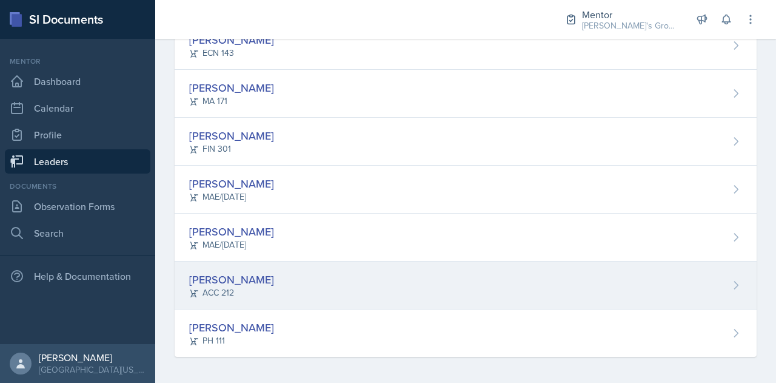
click at [311, 284] on div "[PERSON_NAME] ACC 212" at bounding box center [466, 285] width 582 height 48
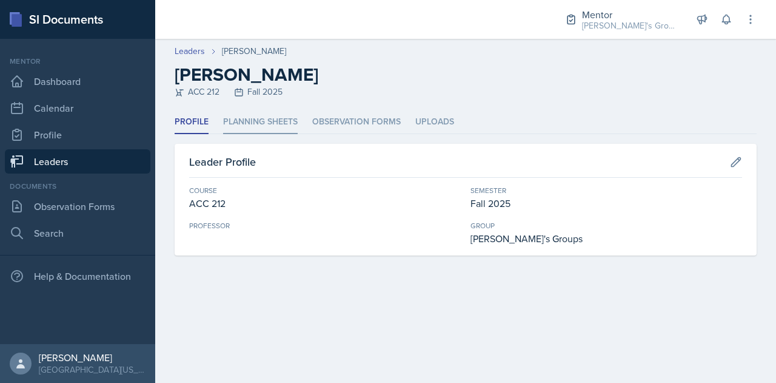
click at [253, 121] on li "Planning Sheets" at bounding box center [260, 122] width 75 height 24
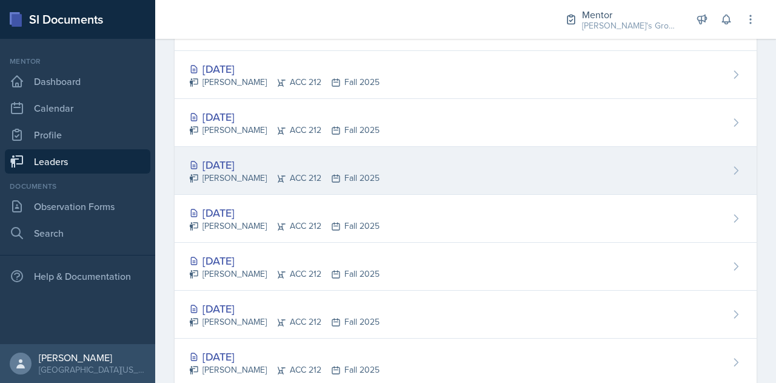
scroll to position [133, 0]
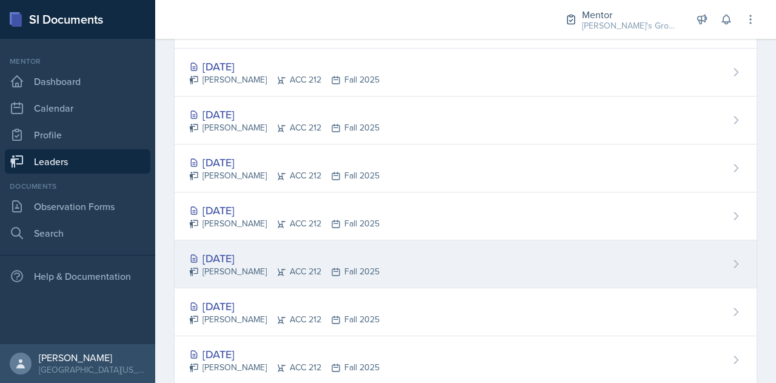
click at [374, 262] on div "[DATE] [PERSON_NAME] ACC 212 Fall 2025" at bounding box center [466, 264] width 582 height 48
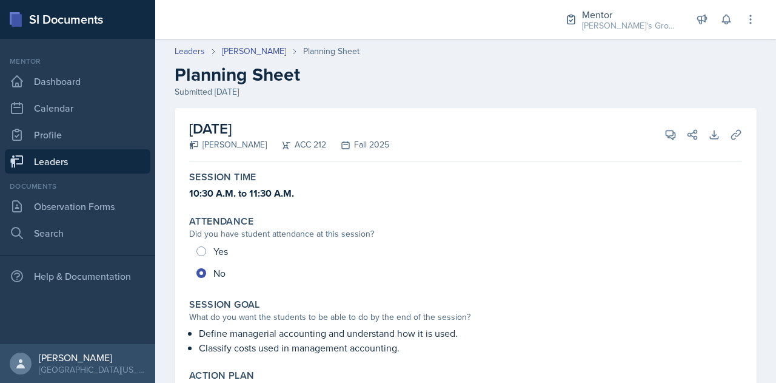
click at [383, 76] on h2 "Planning Sheet" at bounding box center [466, 75] width 582 height 22
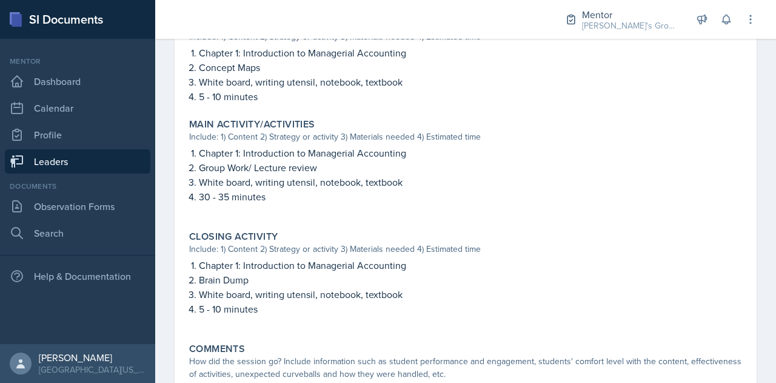
scroll to position [551, 0]
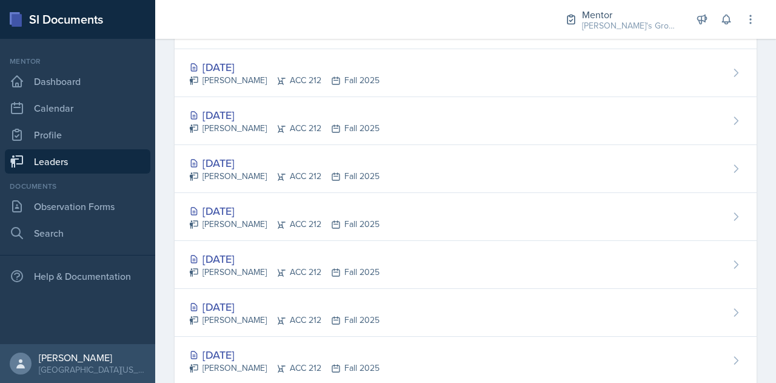
scroll to position [134, 0]
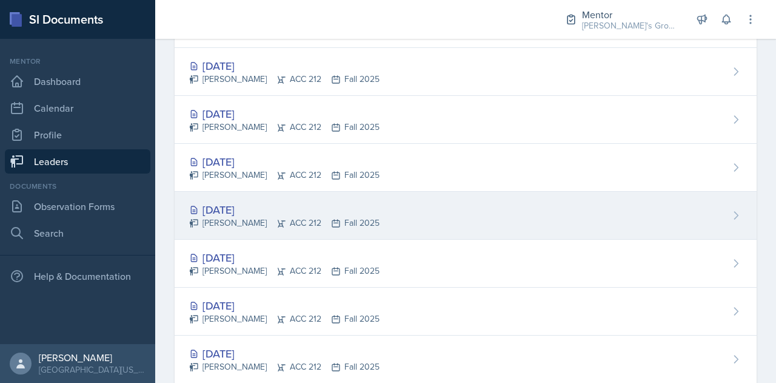
click at [352, 212] on div "[DATE]" at bounding box center [284, 209] width 190 height 16
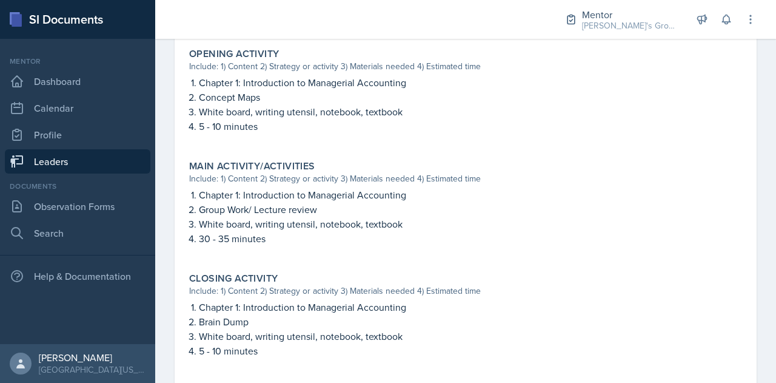
scroll to position [594, 0]
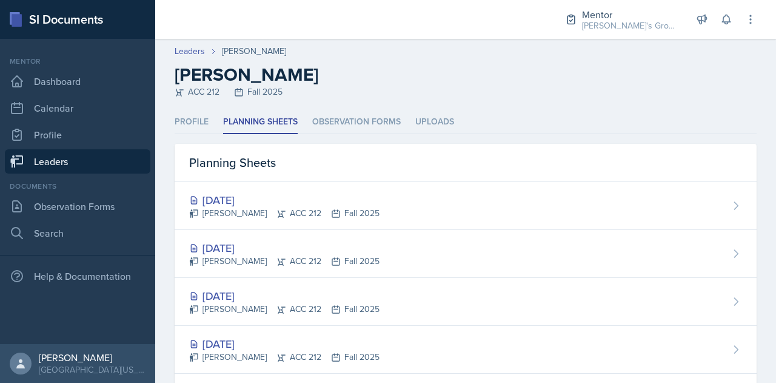
click at [97, 166] on link "Leaders" at bounding box center [78, 161] width 146 height 24
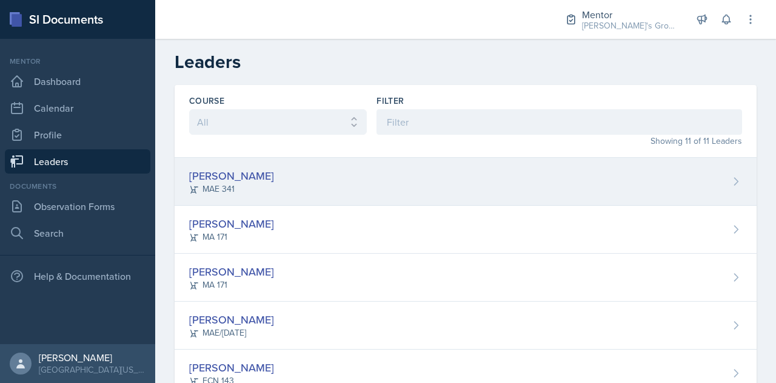
scroll to position [328, 0]
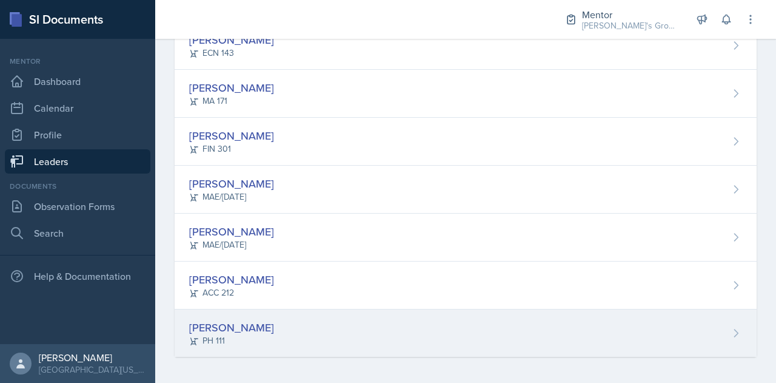
click at [329, 332] on div "[PERSON_NAME] PH 111" at bounding box center [466, 332] width 582 height 47
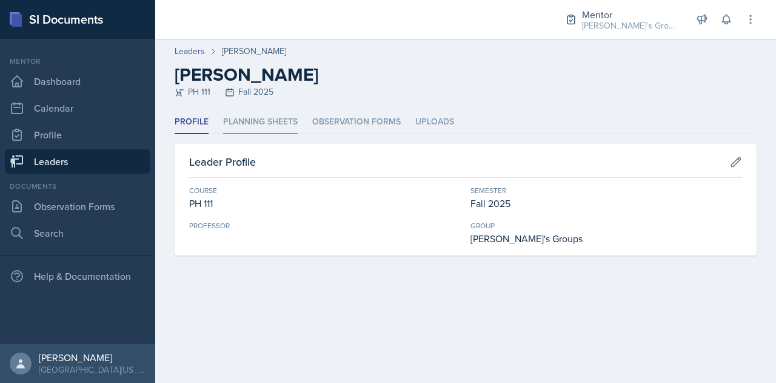
click at [266, 127] on li "Planning Sheets" at bounding box center [260, 122] width 75 height 24
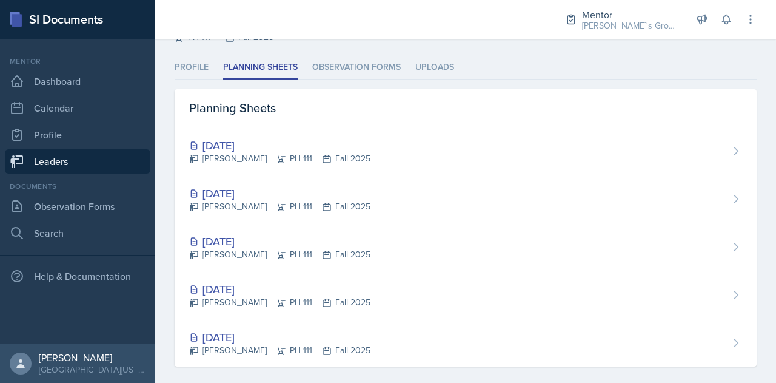
scroll to position [66, 0]
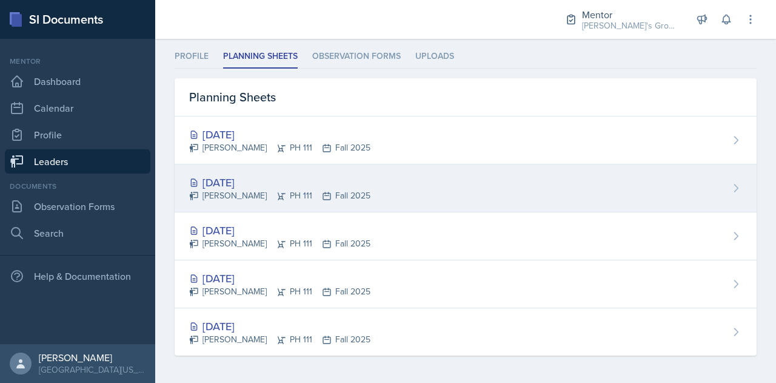
click at [397, 183] on div "[DATE] [PERSON_NAME] PH 111 Fall 2025" at bounding box center [466, 188] width 582 height 48
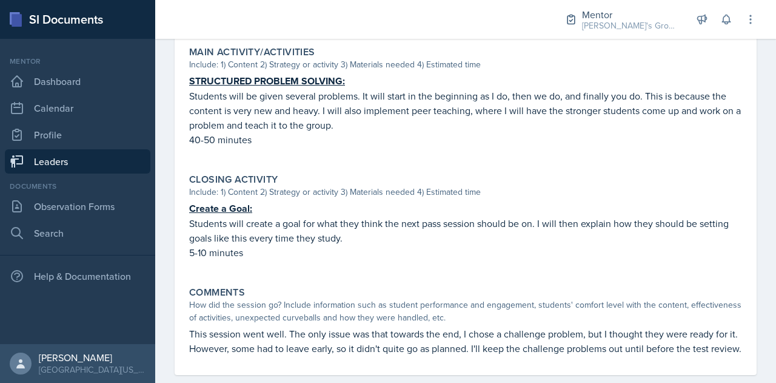
scroll to position [551, 0]
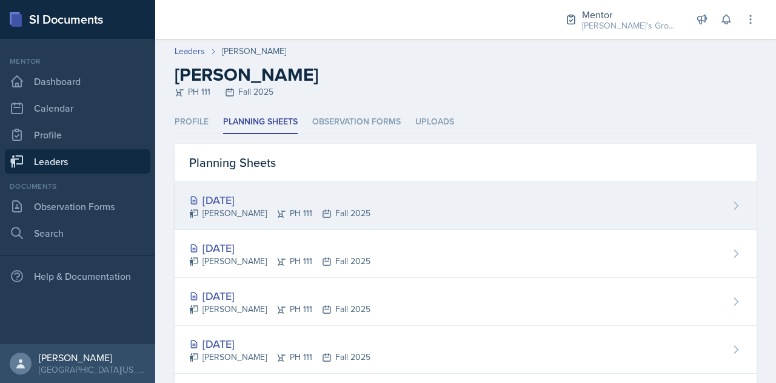
click at [365, 212] on div "[DATE] [PERSON_NAME] PH 111 Fall 2025" at bounding box center [466, 206] width 582 height 48
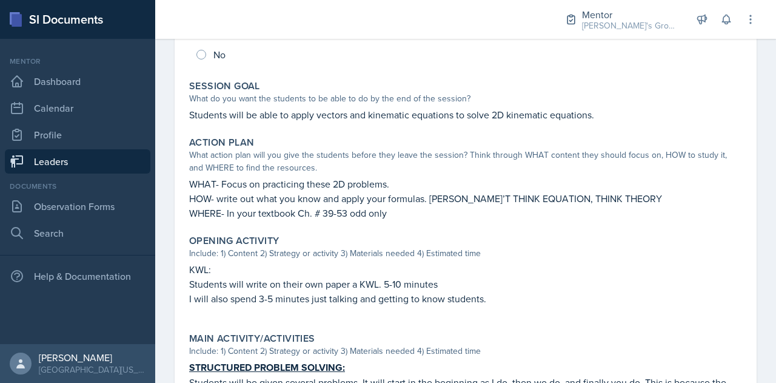
scroll to position [217, 0]
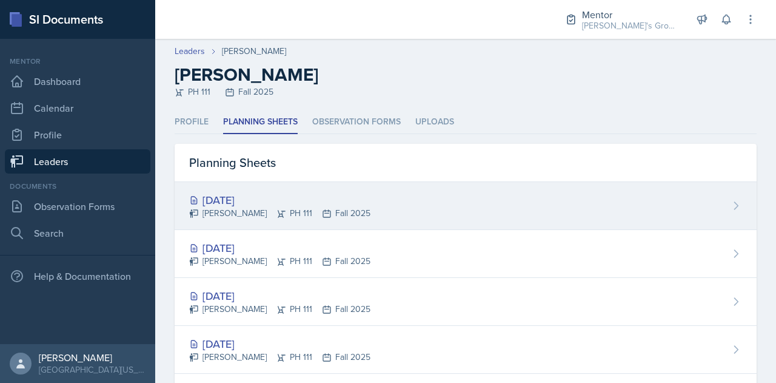
scroll to position [10, 0]
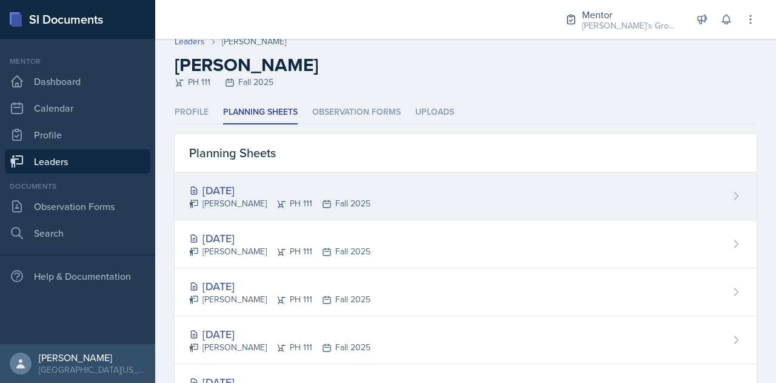
click at [322, 204] on icon at bounding box center [327, 204] width 10 height 10
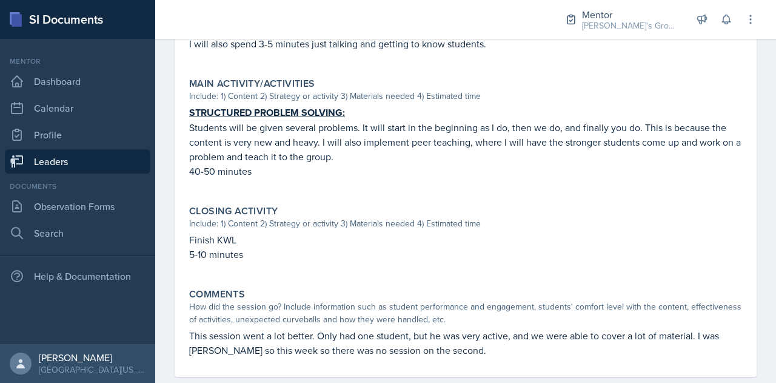
scroll to position [495, 0]
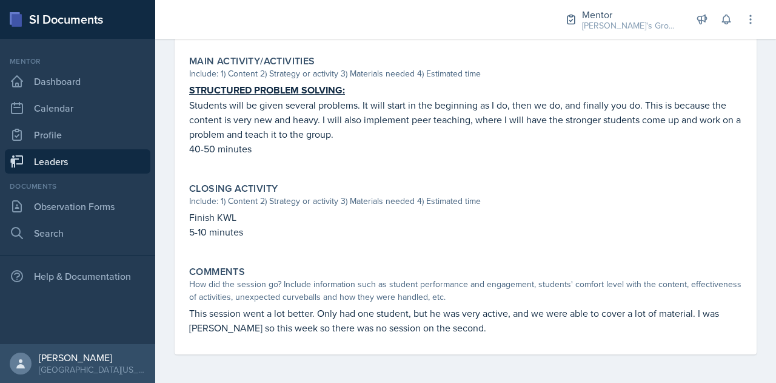
click at [104, 157] on link "Leaders" at bounding box center [78, 161] width 146 height 24
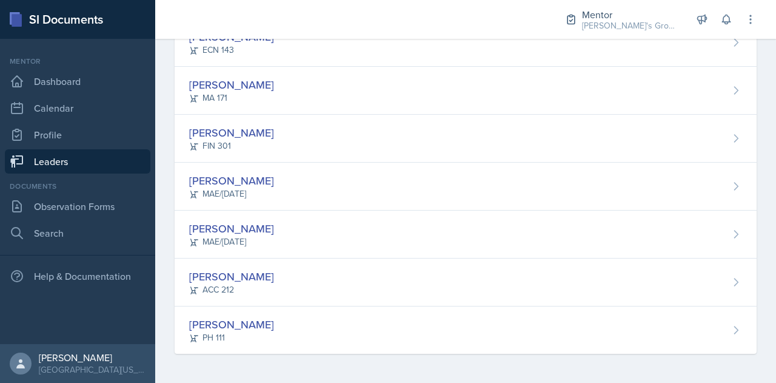
scroll to position [328, 0]
